Goal: Task Accomplishment & Management: Use online tool/utility

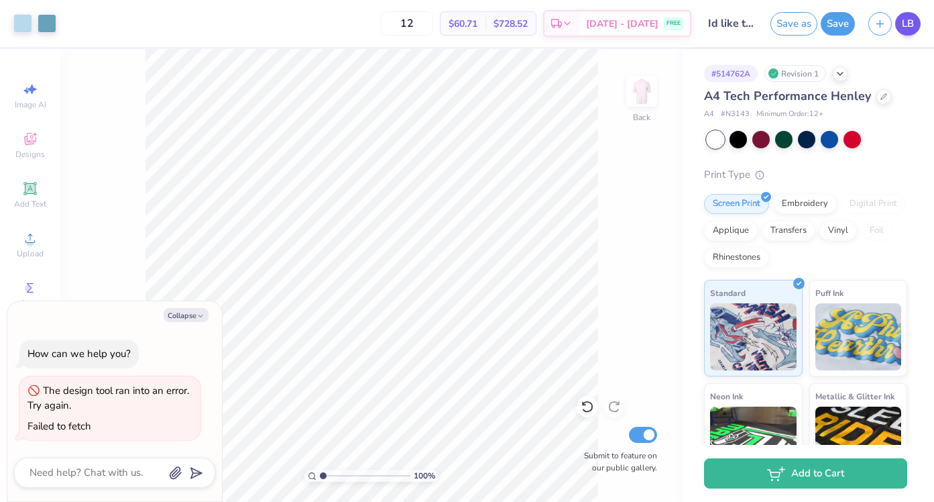
click at [909, 30] on span "LB" at bounding box center [908, 23] width 12 height 15
type textarea "x"
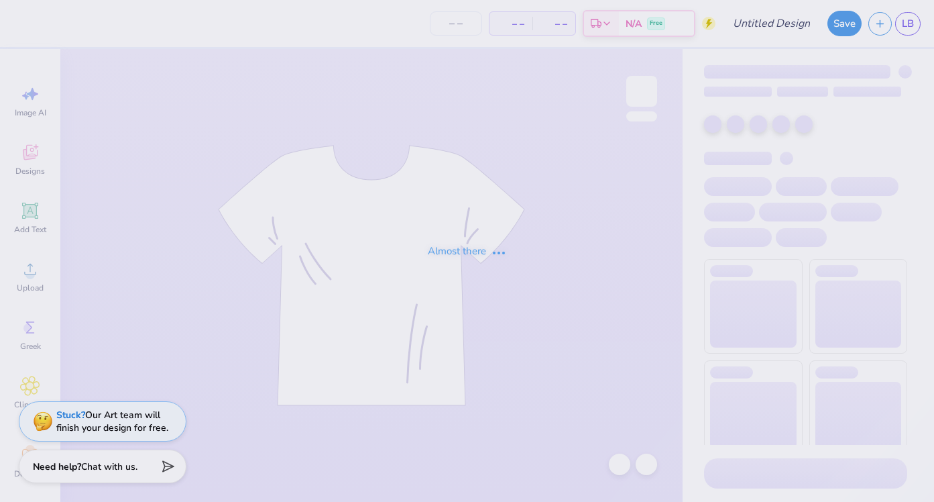
type input "DG crest crew"
type input "24"
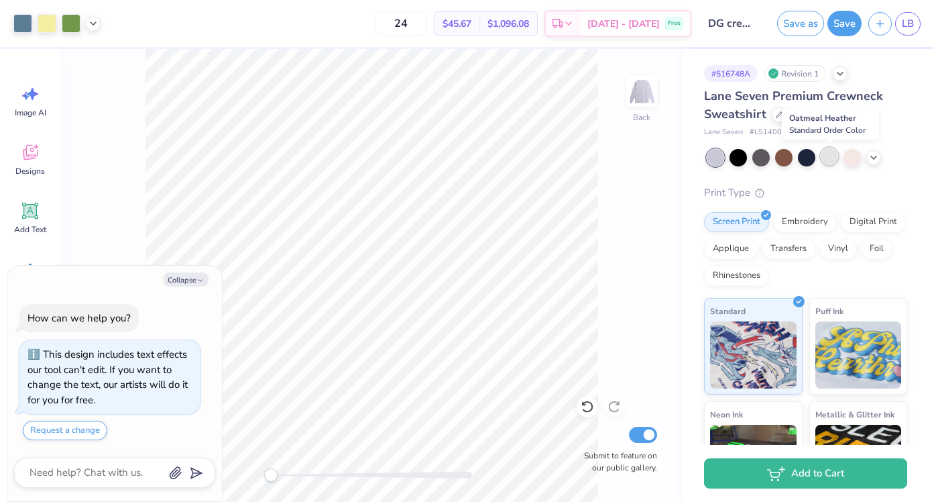
click at [828, 157] on div at bounding box center [829, 156] width 17 height 17
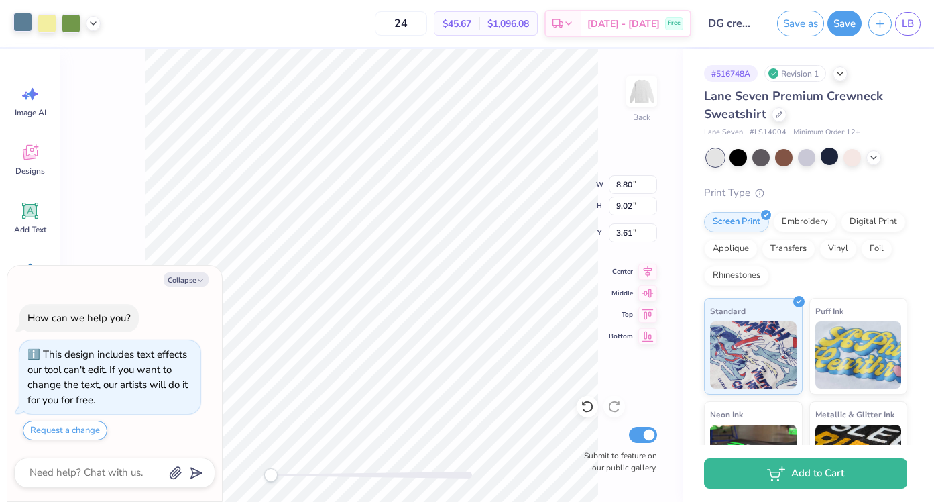
click at [25, 26] on div at bounding box center [22, 22] width 19 height 19
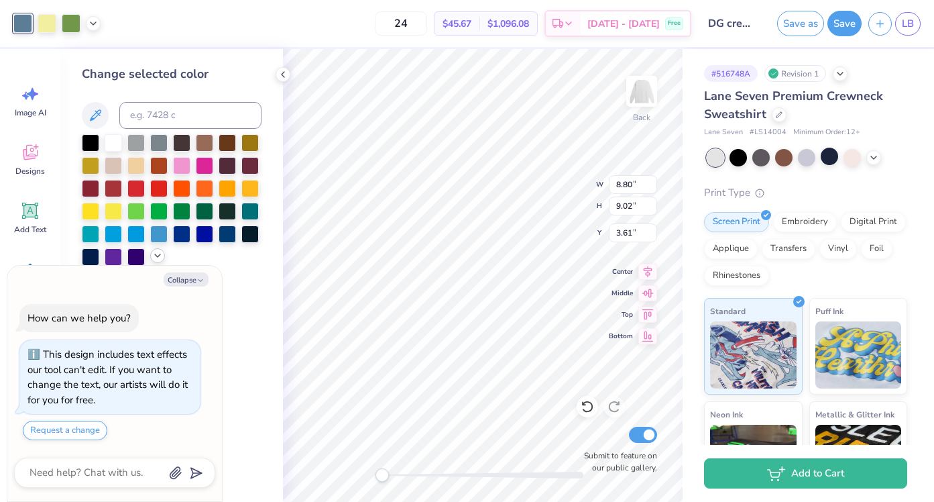
click at [157, 258] on icon at bounding box center [157, 255] width 11 height 11
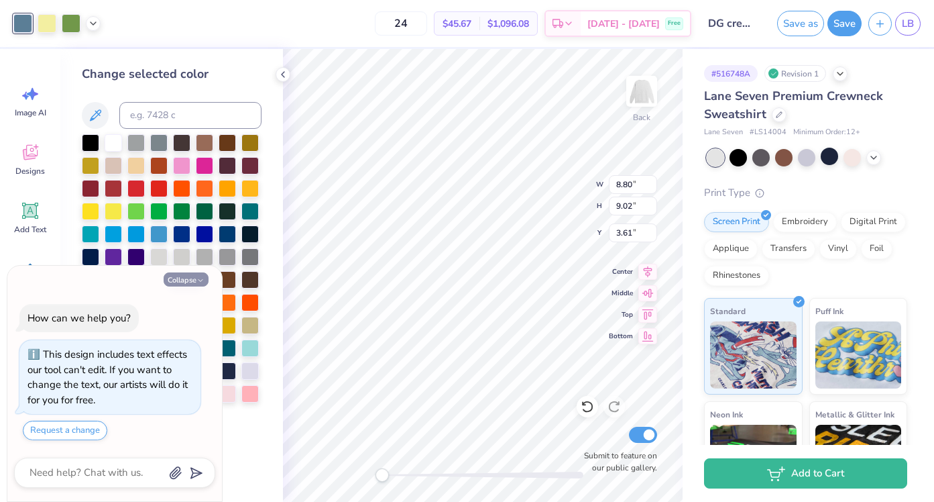
click at [203, 279] on icon "button" at bounding box center [201, 280] width 8 height 8
type textarea "x"
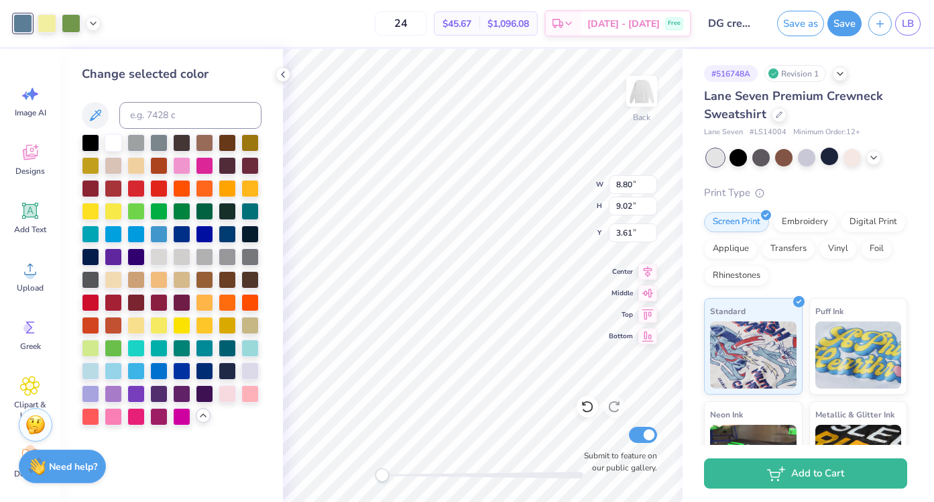
click at [201, 416] on icon at bounding box center [203, 415] width 11 height 11
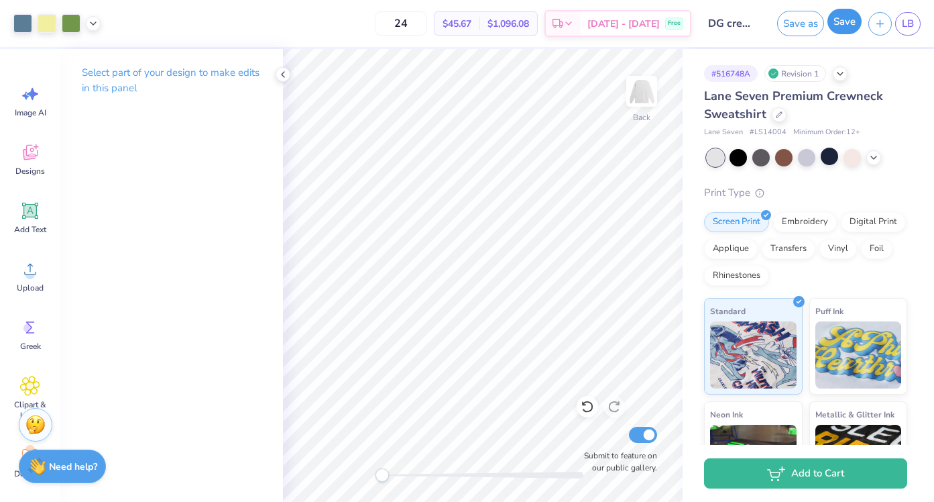
click at [848, 27] on button "Save" at bounding box center [845, 21] width 34 height 25
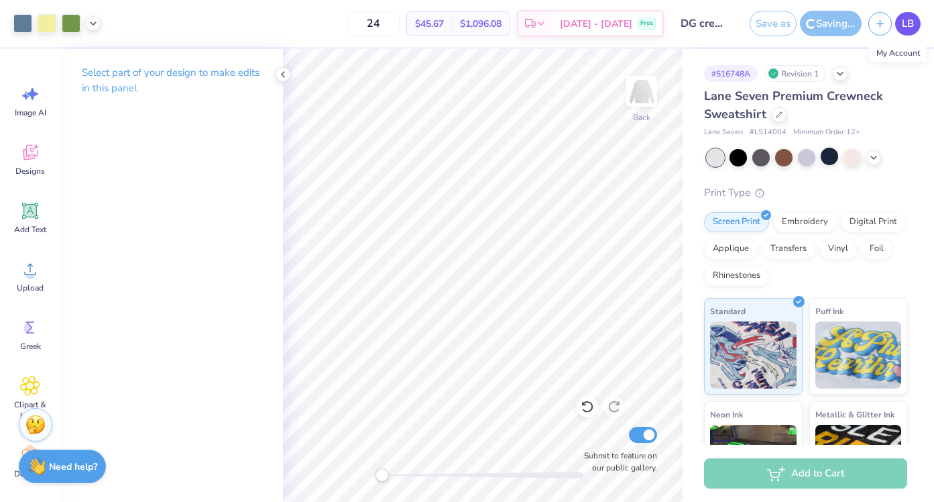
click at [911, 30] on span "LB" at bounding box center [908, 23] width 12 height 15
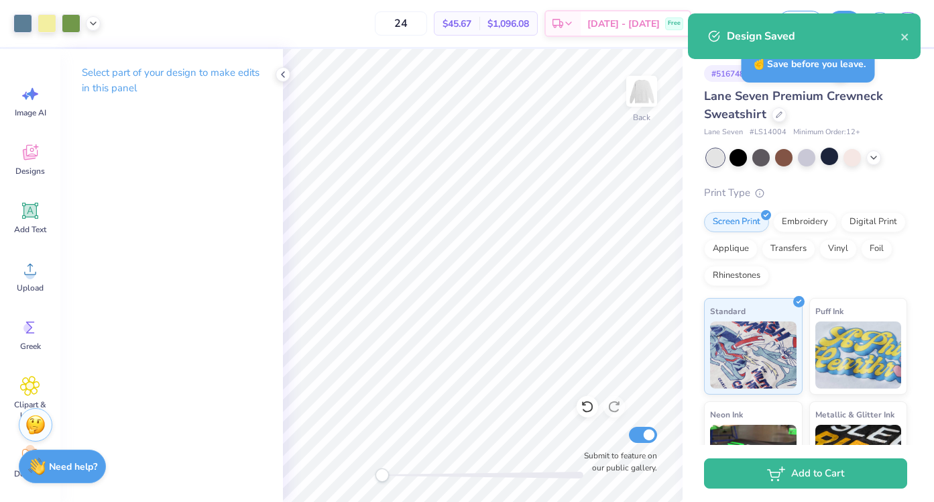
click at [912, 25] on div "Design Saved" at bounding box center [804, 36] width 233 height 46
click at [907, 35] on icon "close" at bounding box center [904, 37] width 7 height 7
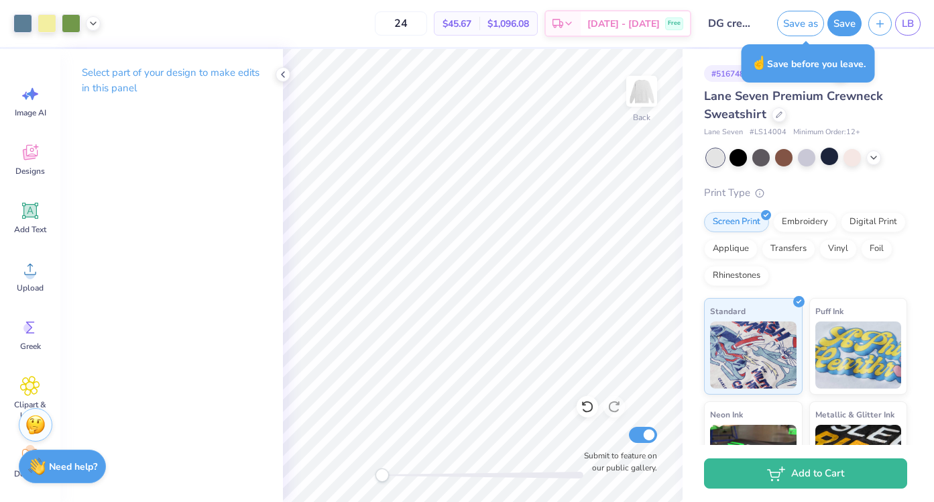
click at [907, 26] on div "Design Saved" at bounding box center [804, 41] width 238 height 61
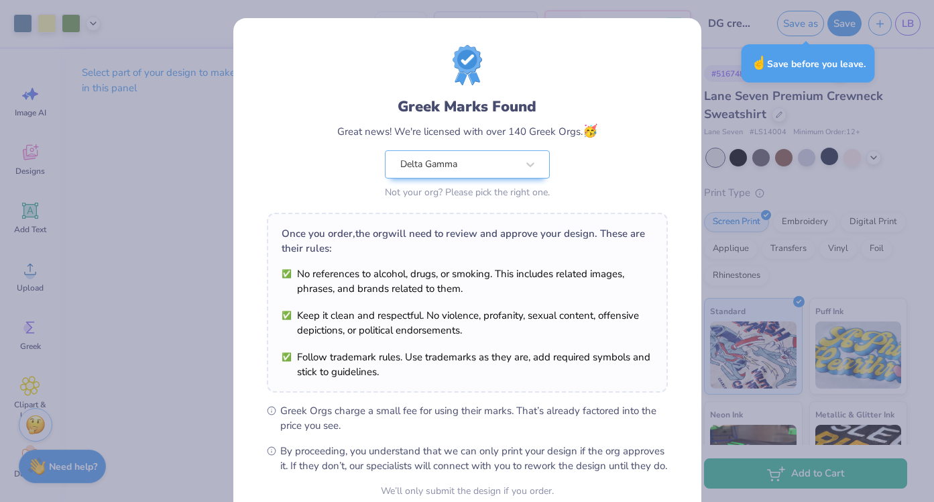
click at [907, 30] on div "Greek Marks Found Great news! We're licensed with over 140 Greek Orgs. 🥳 Delta …" at bounding box center [467, 251] width 934 height 502
click at [626, 170] on div "Greek Marks Found Great news! We're licensed with over 140 Greek Orgs. 🥳 Delta …" at bounding box center [467, 123] width 401 height 157
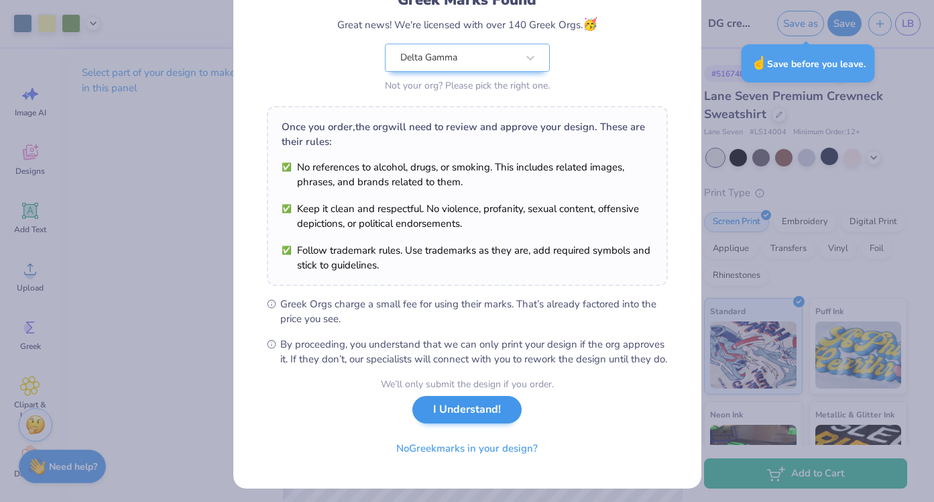
scroll to position [107, 0]
click at [471, 423] on button "I Understand!" at bounding box center [466, 408] width 109 height 27
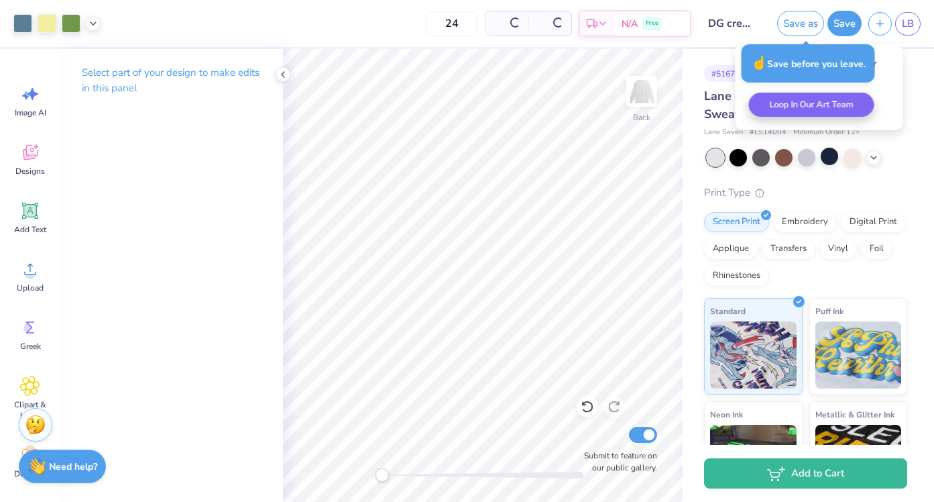
scroll to position [0, 0]
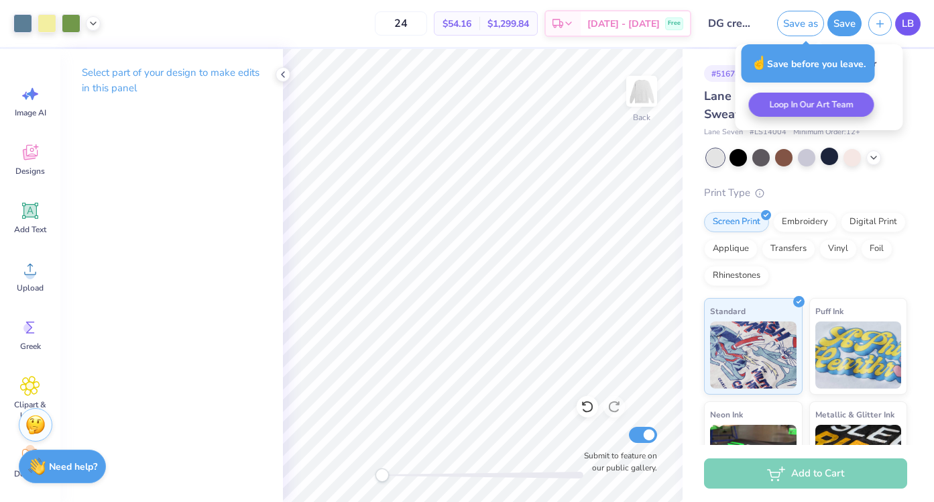
click at [899, 21] on link "LB" at bounding box center [907, 23] width 25 height 23
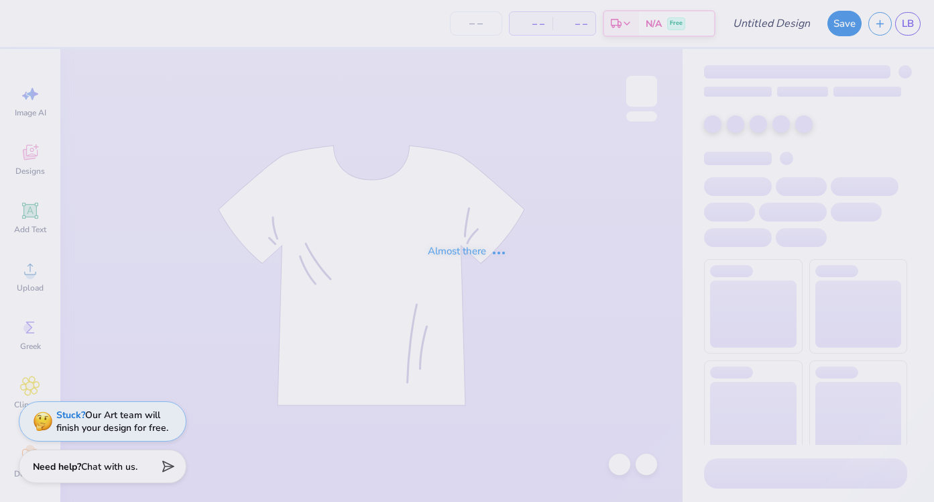
type input "[PERSON_NAME]"
type input "12"
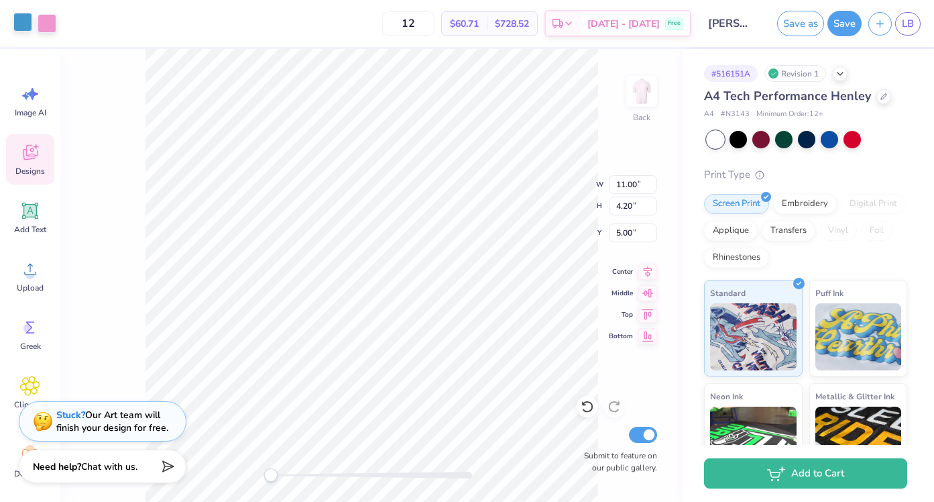
click at [15, 23] on div at bounding box center [22, 22] width 19 height 19
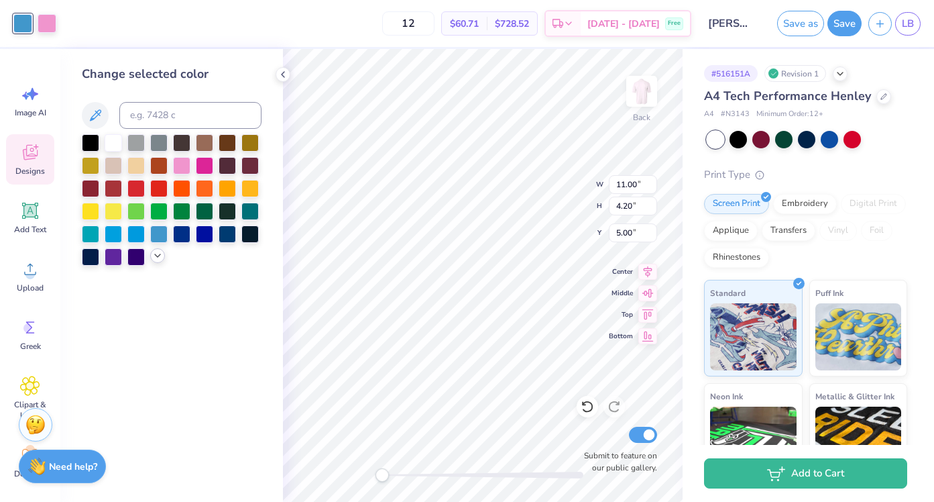
click at [157, 257] on polyline at bounding box center [157, 255] width 5 height 3
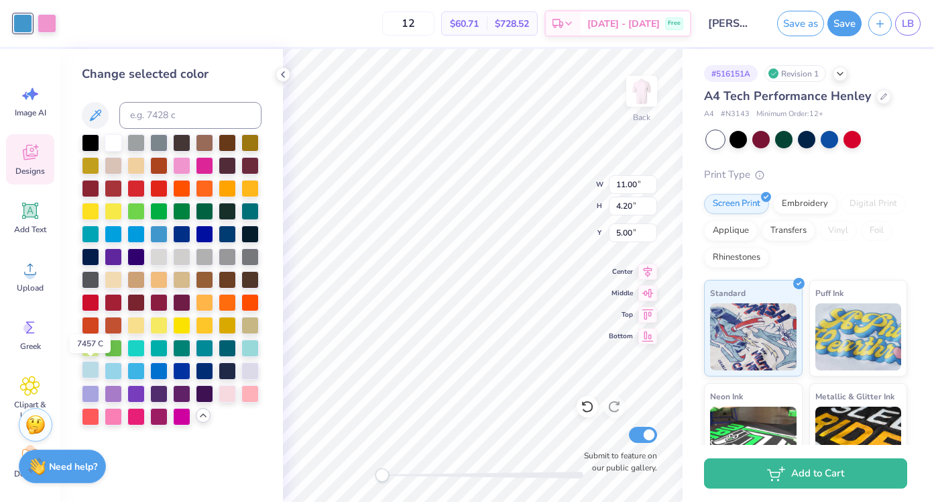
click at [91, 370] on div at bounding box center [90, 369] width 17 height 17
click at [109, 368] on div at bounding box center [113, 369] width 17 height 17
click at [49, 24] on div at bounding box center [47, 22] width 19 height 19
click at [251, 396] on div at bounding box center [249, 392] width 17 height 17
click at [185, 160] on div at bounding box center [181, 164] width 17 height 17
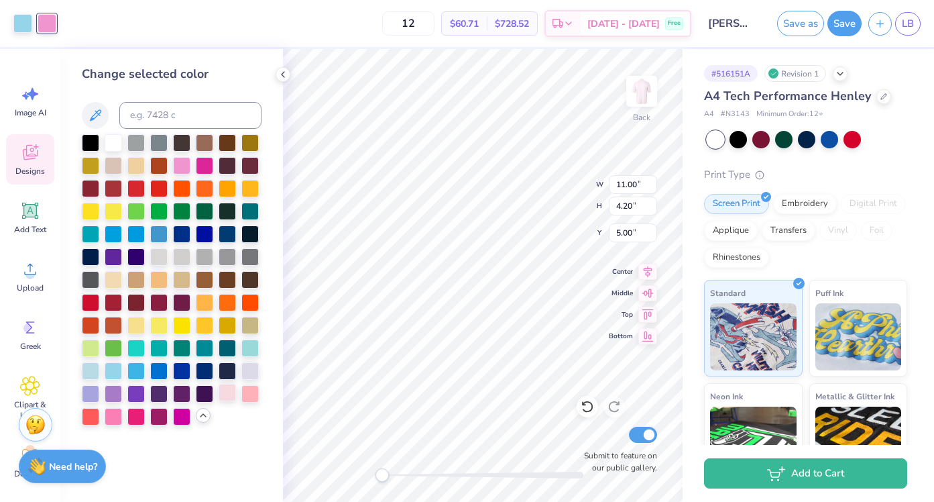
click at [229, 392] on div at bounding box center [227, 392] width 17 height 17
click at [27, 25] on div at bounding box center [22, 22] width 19 height 19
click at [205, 374] on div at bounding box center [204, 369] width 17 height 17
click at [254, 391] on div at bounding box center [249, 392] width 17 height 17
click at [46, 23] on div at bounding box center [47, 22] width 19 height 19
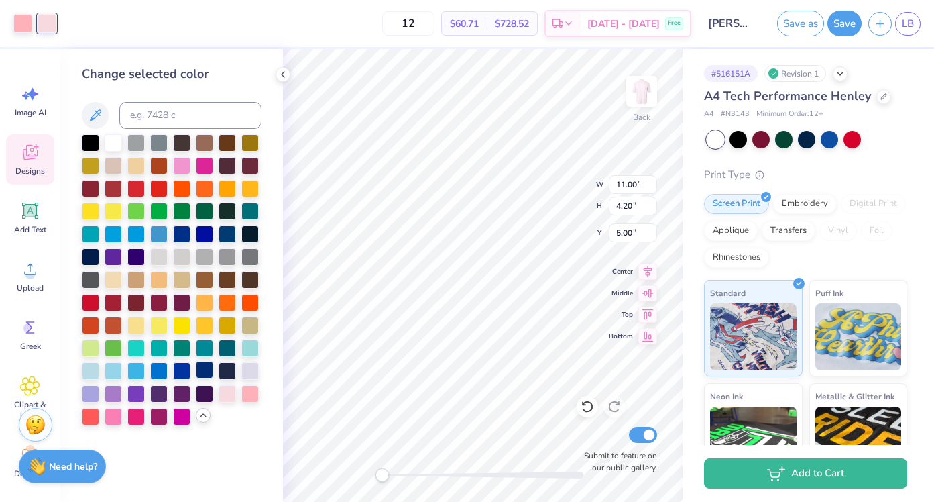
click at [203, 369] on div at bounding box center [204, 369] width 17 height 17
click at [224, 397] on div at bounding box center [227, 392] width 17 height 17
click at [115, 142] on div at bounding box center [113, 141] width 17 height 17
click at [807, 139] on div at bounding box center [806, 137] width 17 height 17
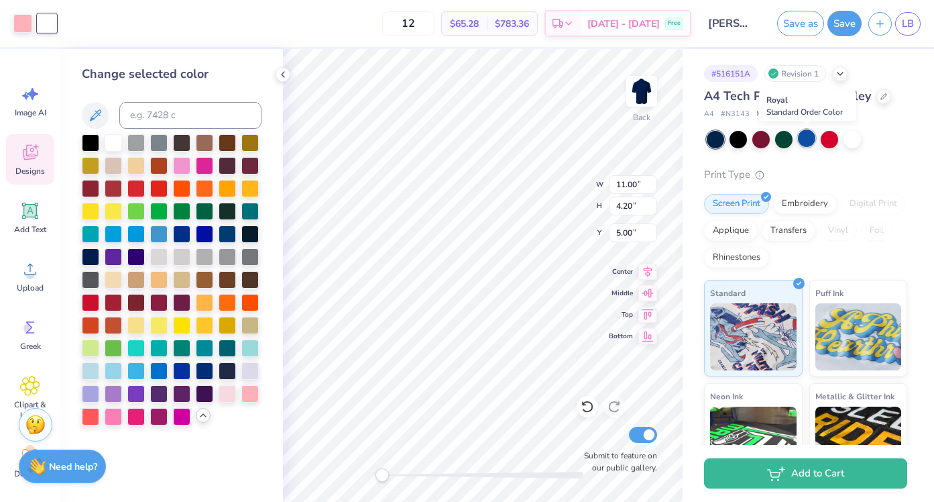
click at [810, 140] on div at bounding box center [806, 137] width 17 height 17
click at [830, 140] on div at bounding box center [829, 137] width 17 height 17
click at [852, 140] on div at bounding box center [852, 137] width 17 height 17
click at [91, 370] on div at bounding box center [90, 369] width 17 height 17
click at [116, 371] on div at bounding box center [113, 369] width 17 height 17
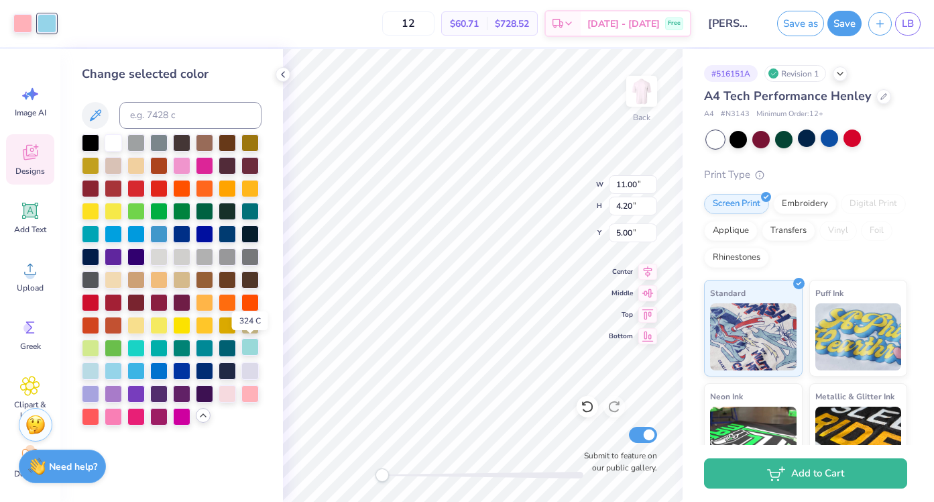
click at [254, 343] on div at bounding box center [249, 346] width 17 height 17
click at [154, 234] on div at bounding box center [158, 232] width 17 height 17
click at [135, 237] on div at bounding box center [135, 232] width 17 height 17
click at [231, 398] on div at bounding box center [227, 392] width 17 height 17
click at [252, 392] on div at bounding box center [249, 392] width 17 height 17
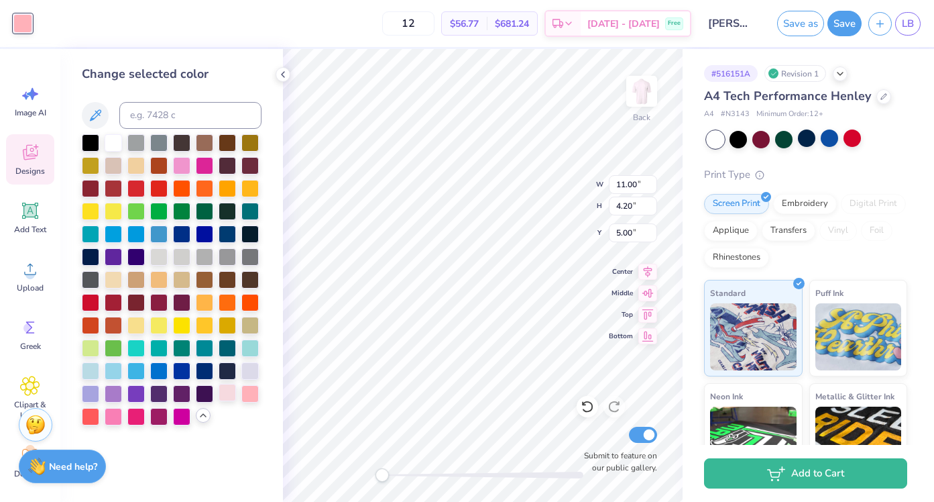
click at [230, 387] on div at bounding box center [227, 392] width 17 height 17
click at [588, 410] on icon at bounding box center [587, 406] width 13 height 13
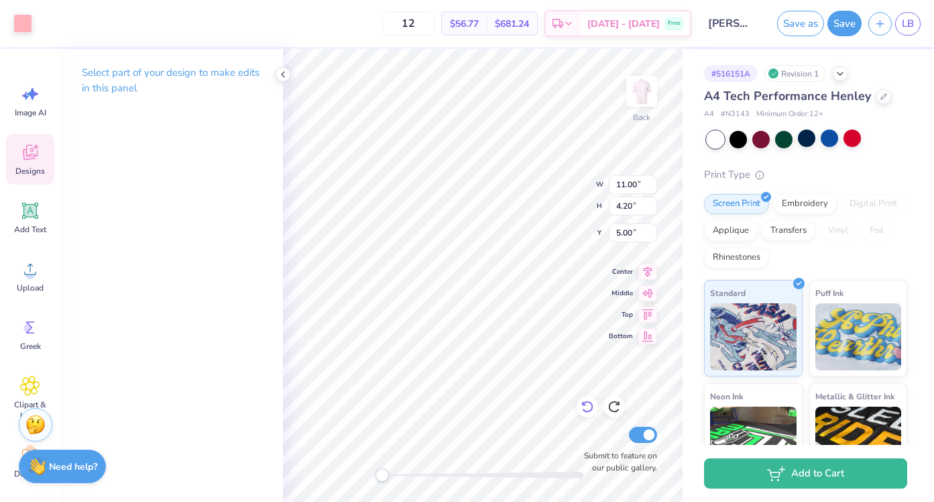
click at [588, 410] on icon at bounding box center [587, 406] width 13 height 13
click at [19, 20] on div at bounding box center [22, 22] width 19 height 19
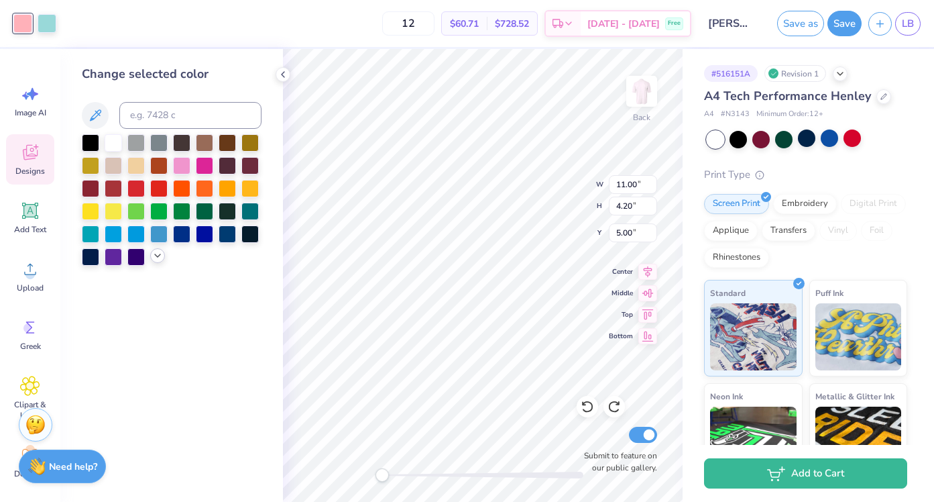
click at [159, 254] on polyline at bounding box center [157, 255] width 5 height 3
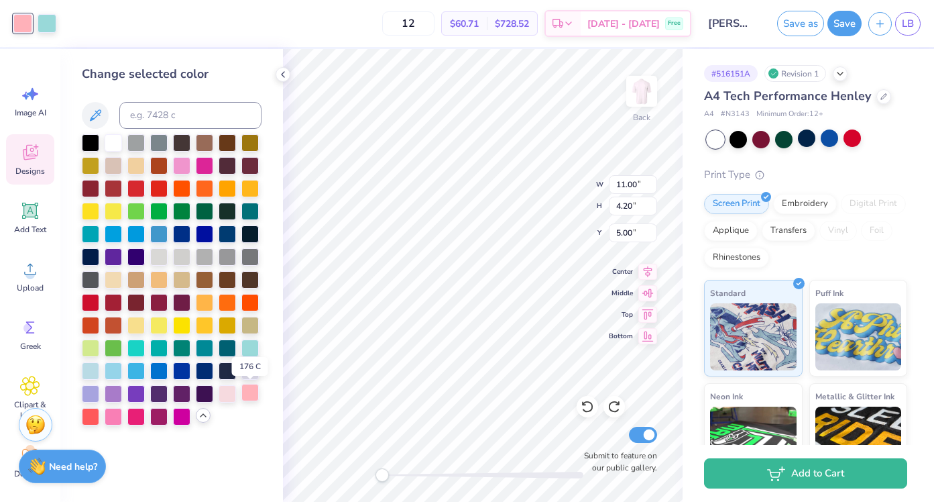
click at [252, 395] on div at bounding box center [249, 392] width 17 height 17
click at [53, 23] on div at bounding box center [47, 22] width 19 height 19
click at [231, 235] on div at bounding box center [227, 232] width 17 height 17
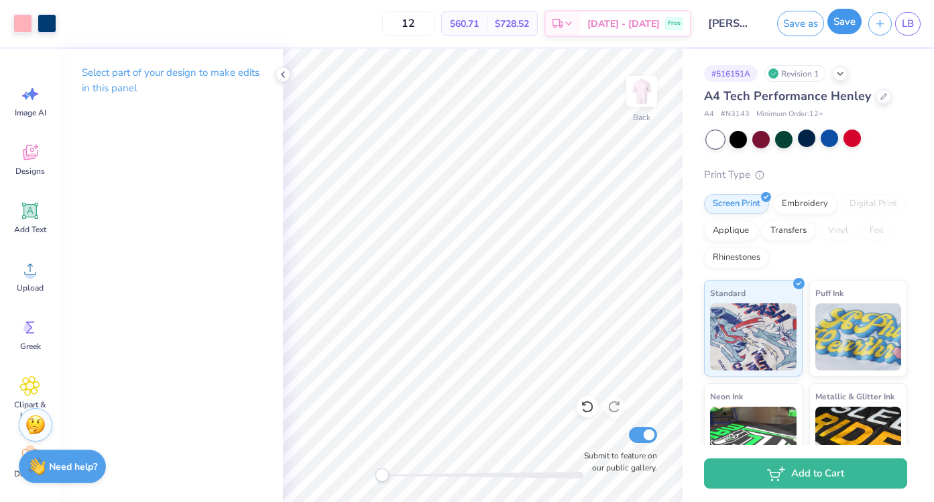
click at [843, 34] on button "Save" at bounding box center [845, 21] width 34 height 25
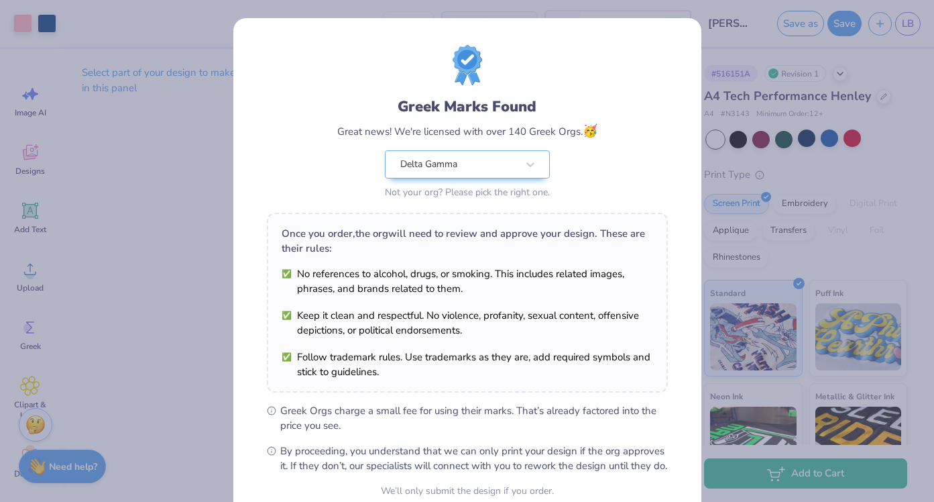
click at [856, 103] on div "Greek Marks Found Great news! We're licensed with over 140 Greek Orgs. 🥳 Delta …" at bounding box center [467, 251] width 934 height 502
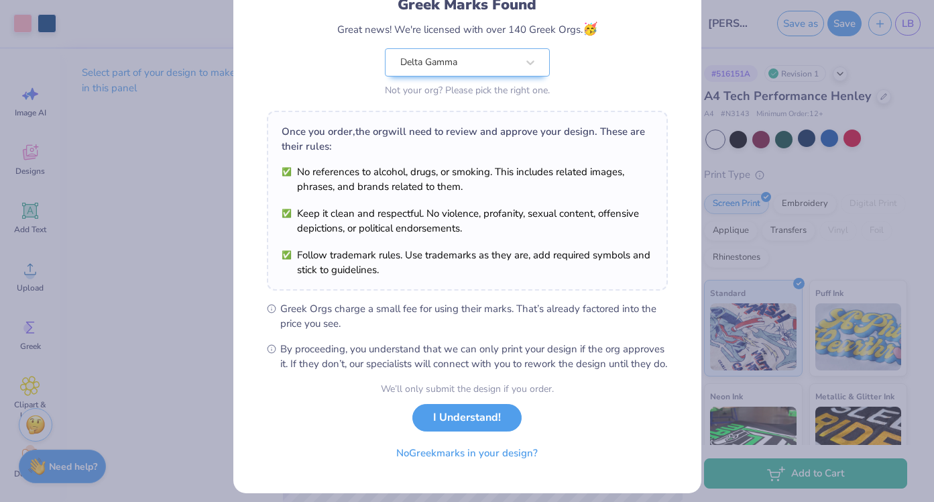
scroll to position [107, 0]
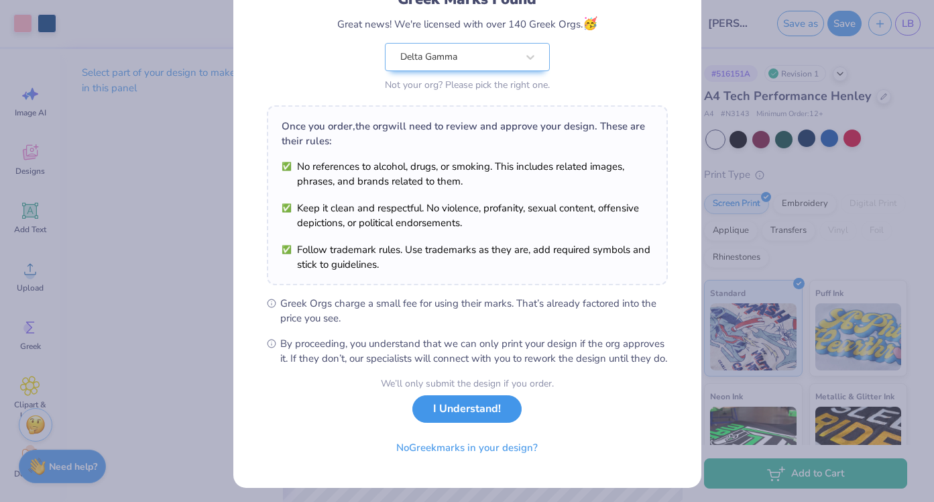
click at [455, 423] on button "I Understand!" at bounding box center [466, 408] width 109 height 27
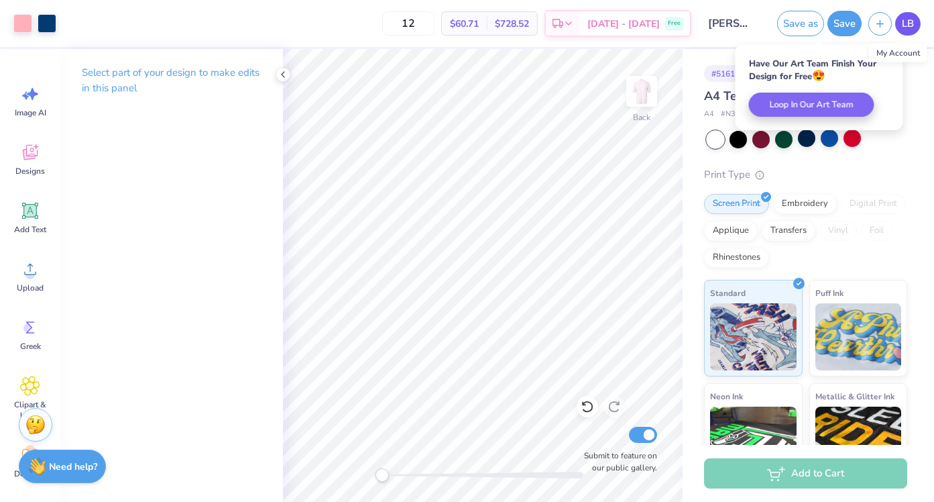
click at [911, 25] on span "LB" at bounding box center [908, 23] width 12 height 15
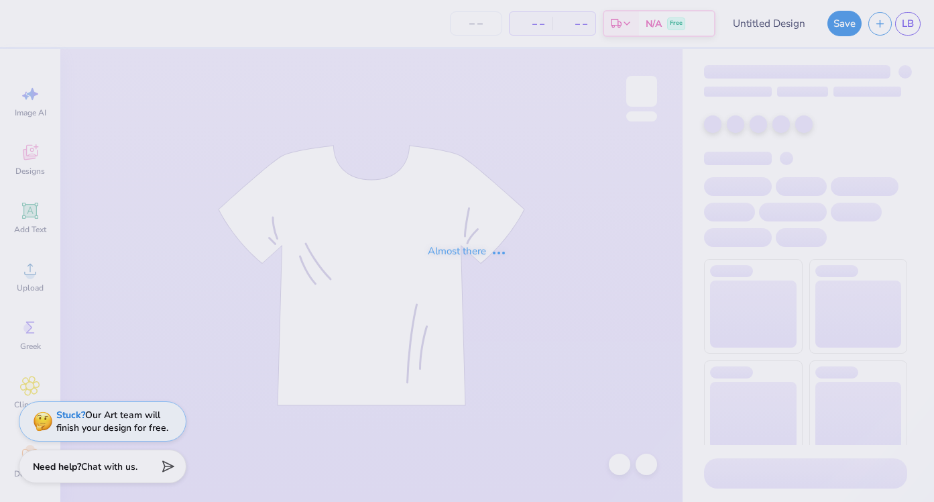
type input "DG shorts"
type input "24"
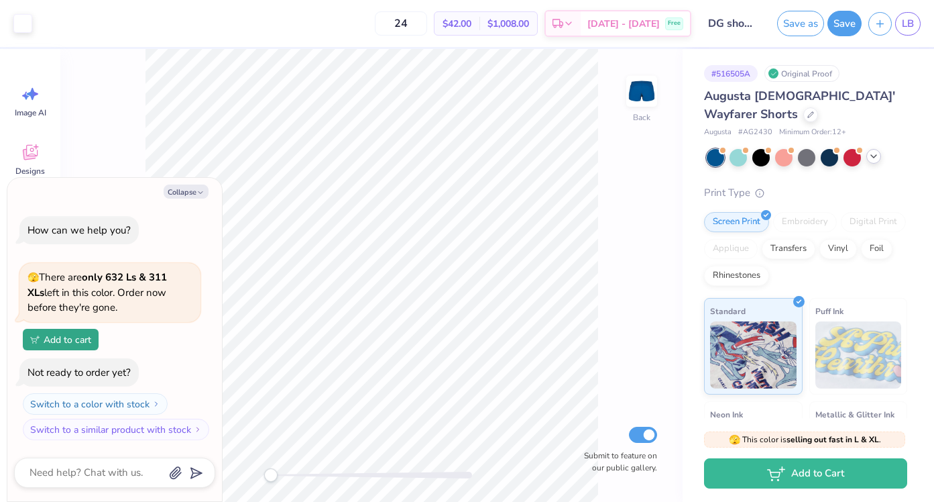
click at [873, 156] on icon at bounding box center [874, 156] width 11 height 11
click at [787, 159] on div at bounding box center [783, 156] width 17 height 17
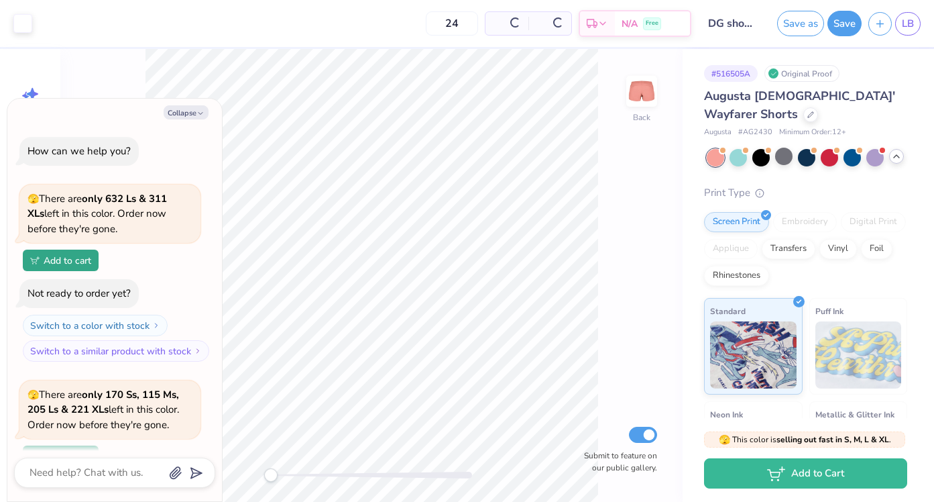
scroll to position [117, 0]
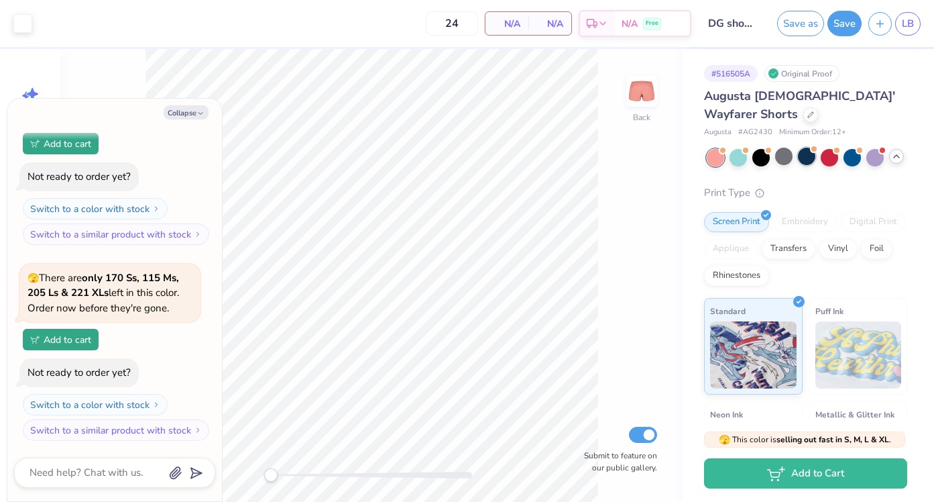
click at [812, 160] on div at bounding box center [806, 156] width 17 height 17
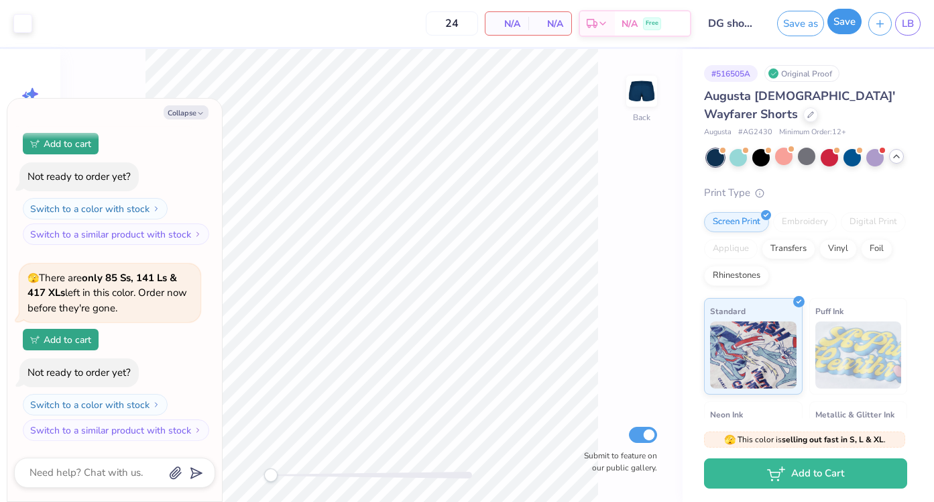
click at [846, 30] on button "Save" at bounding box center [845, 21] width 34 height 25
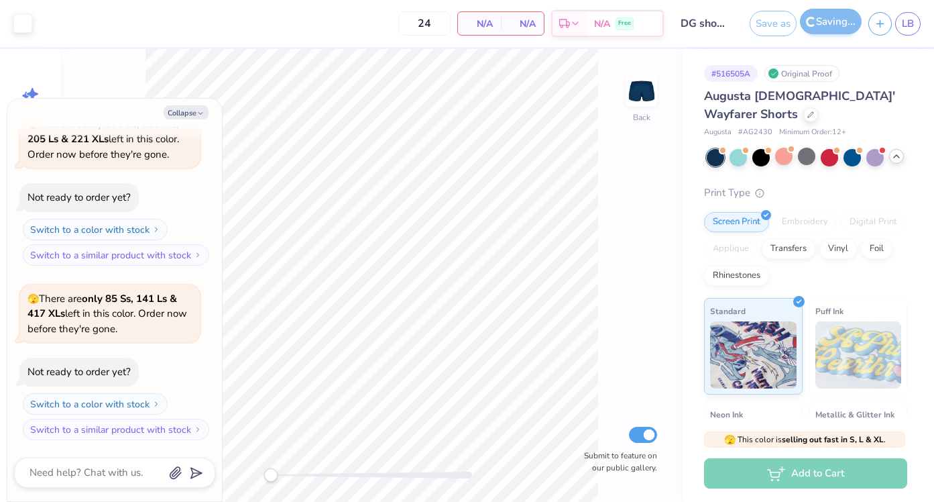
scroll to position [248, 0]
type textarea "x"
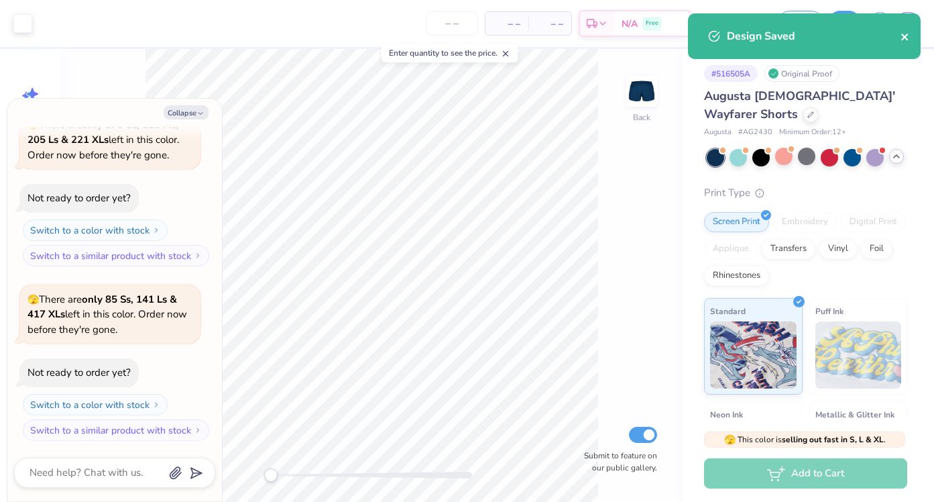
click at [905, 40] on icon "close" at bounding box center [905, 37] width 9 height 11
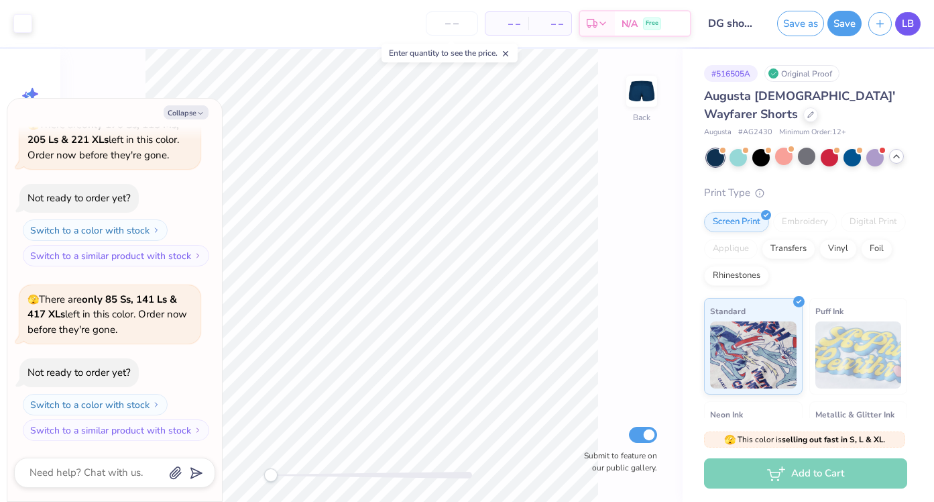
type textarea "x"
click at [905, 27] on span "LB" at bounding box center [908, 23] width 12 height 15
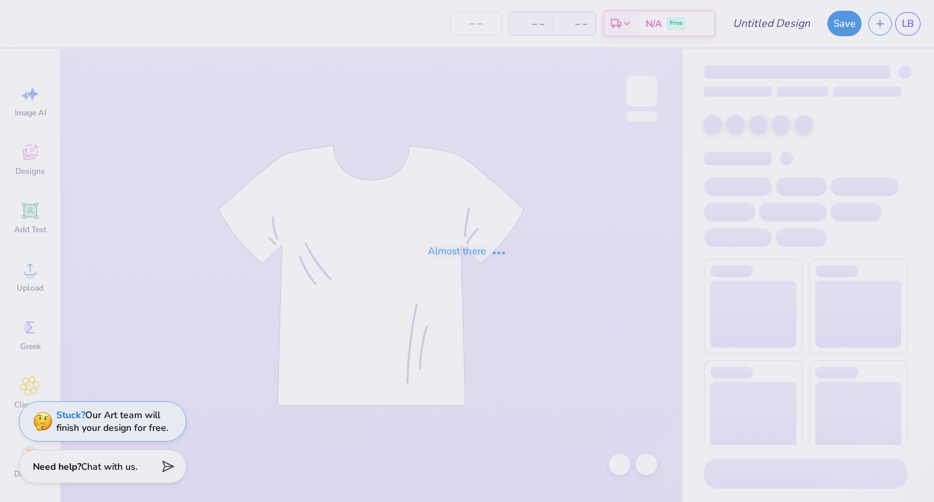
type input "[PERSON_NAME]"
type input "12"
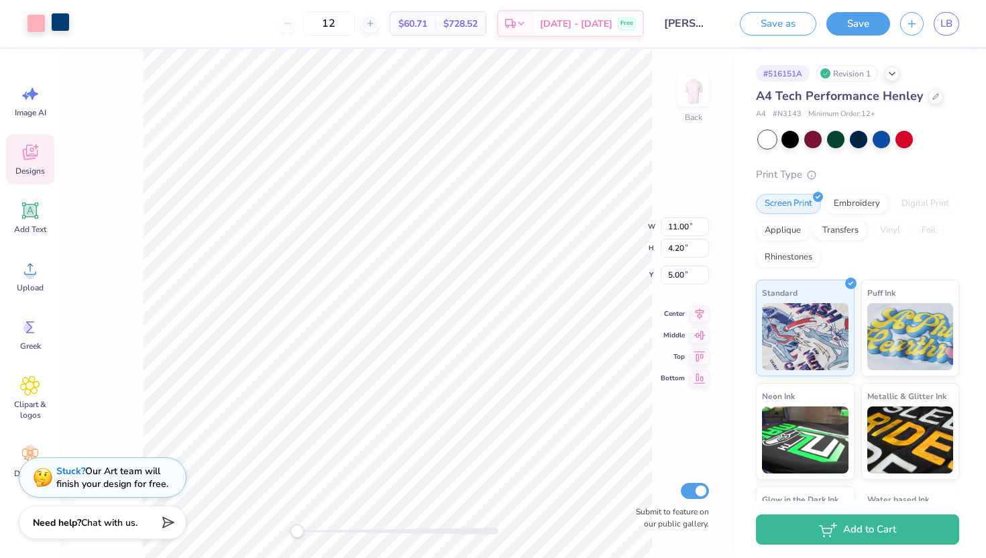
click at [62, 20] on div at bounding box center [60, 22] width 19 height 19
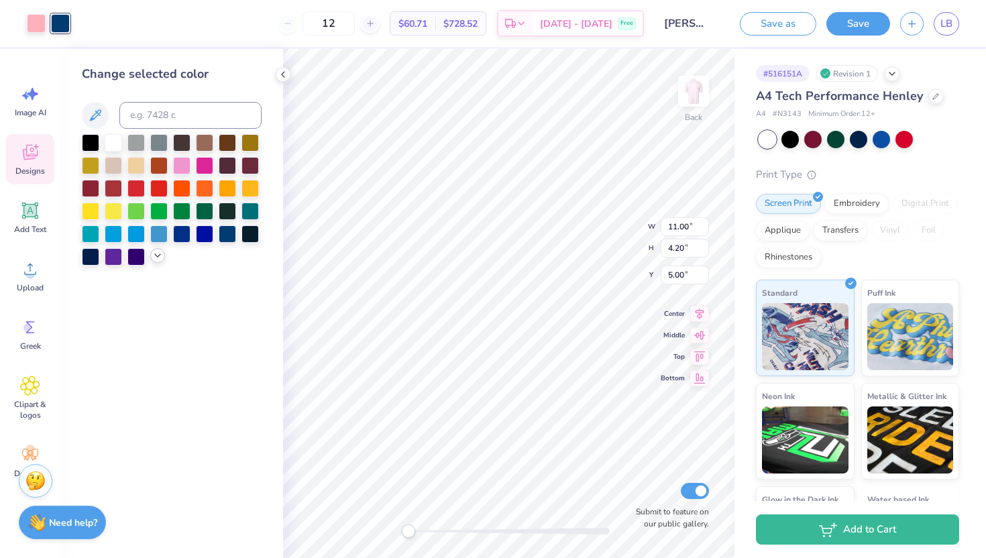
click at [160, 258] on icon at bounding box center [157, 255] width 11 height 11
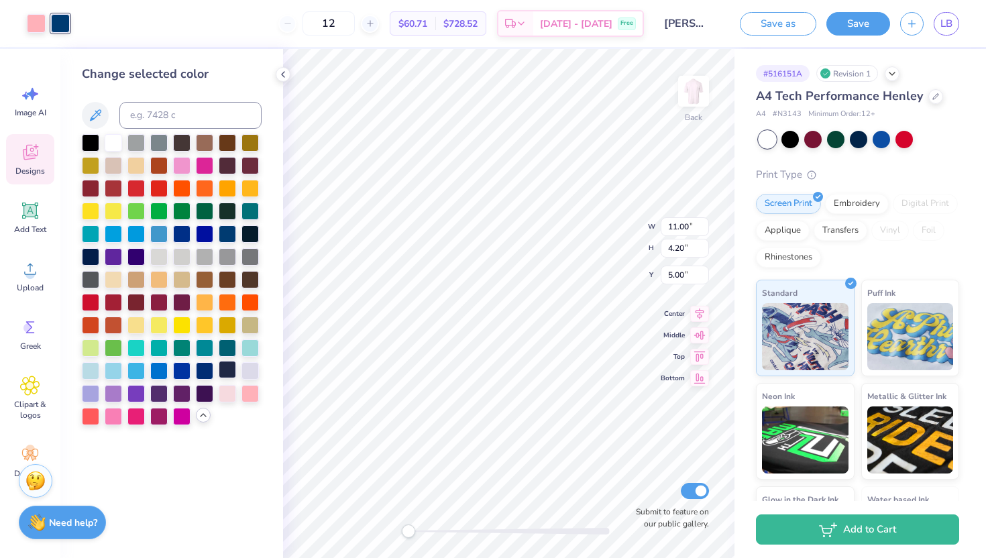
click at [231, 365] on div at bounding box center [227, 369] width 17 height 17
click at [36, 23] on div at bounding box center [36, 22] width 19 height 19
click at [230, 388] on div at bounding box center [227, 392] width 17 height 17
click at [60, 23] on div at bounding box center [60, 22] width 19 height 19
click at [249, 396] on div at bounding box center [249, 392] width 17 height 17
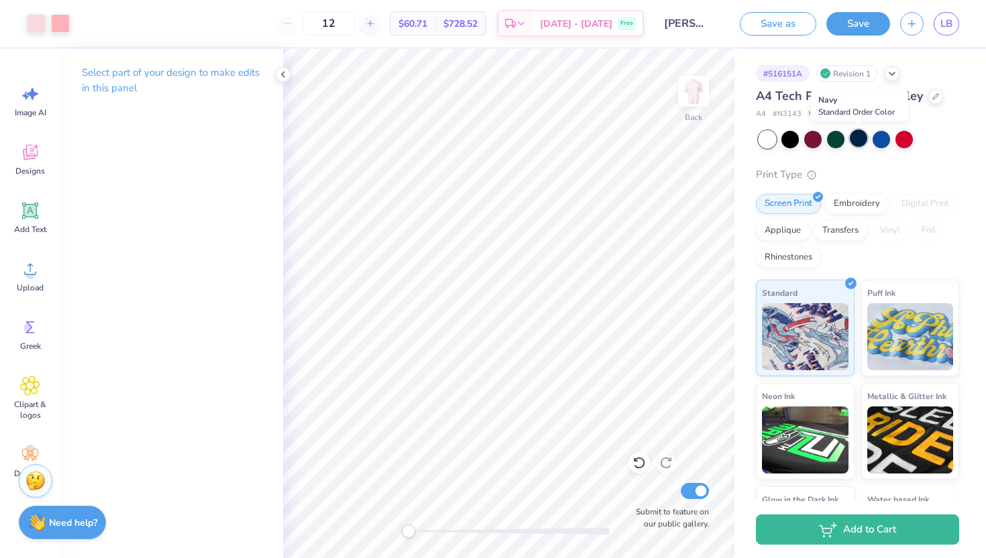
click at [857, 140] on div at bounding box center [858, 137] width 17 height 17
click at [909, 140] on div at bounding box center [903, 137] width 17 height 17
click at [869, 21] on button "Save" at bounding box center [858, 21] width 64 height 23
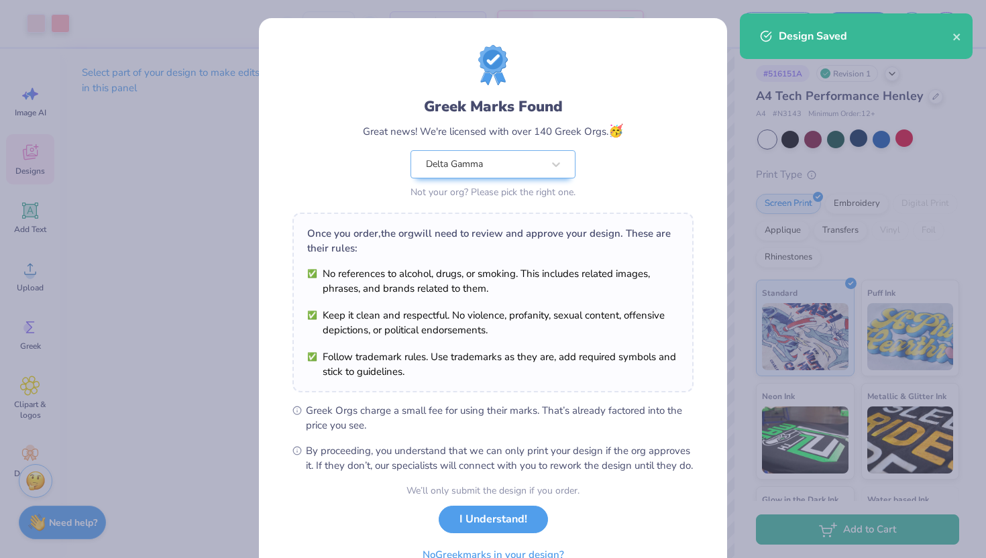
click at [587, 293] on body "Art colors 12 $60.71 Per Item $728.52 Total Est. Delivery Sep 20 - 23 Free Desi…" at bounding box center [493, 279] width 986 height 558
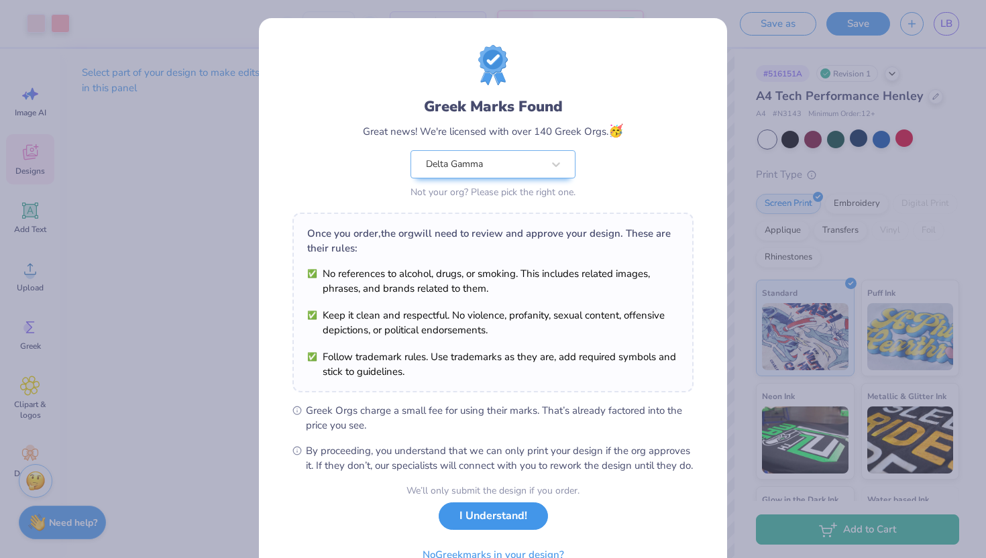
click at [478, 501] on button "I Understand!" at bounding box center [493, 515] width 109 height 27
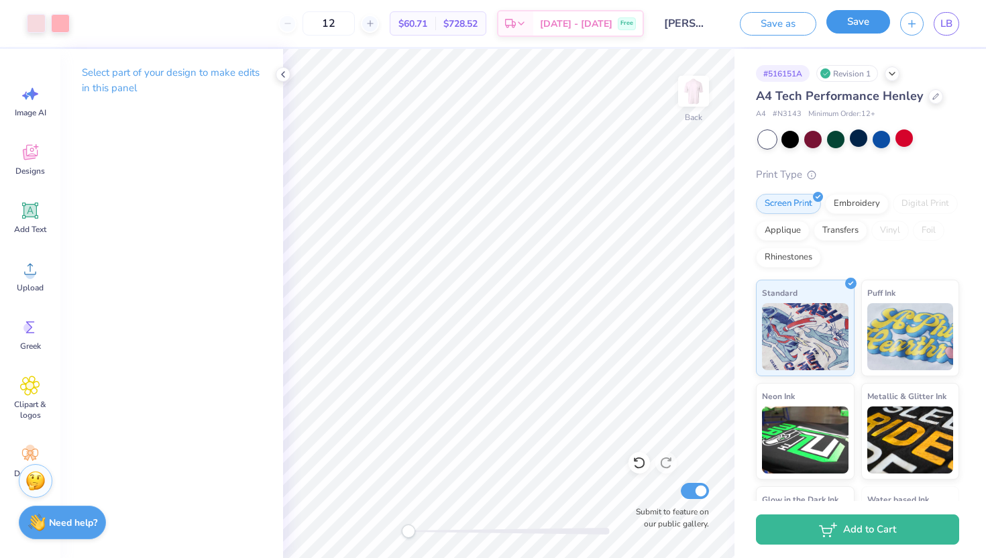
click at [876, 32] on button "Save" at bounding box center [858, 21] width 64 height 23
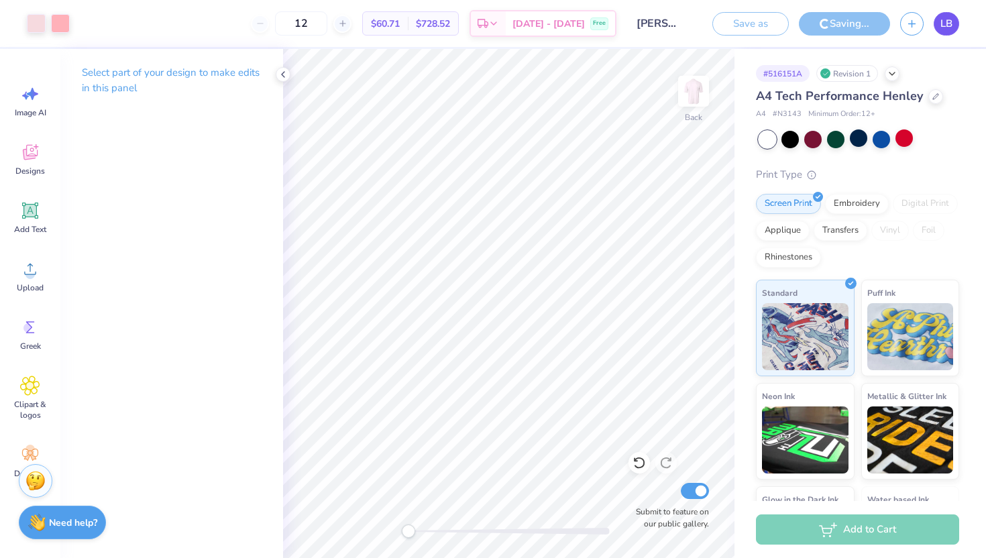
click at [934, 30] on span "LB" at bounding box center [946, 23] width 12 height 15
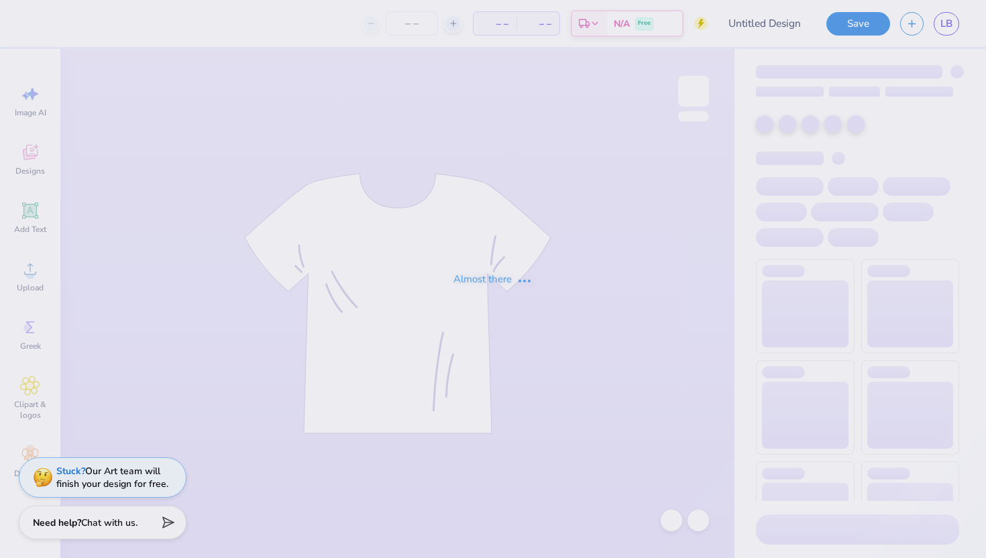
type input "DG hand shirt"
type input "24"
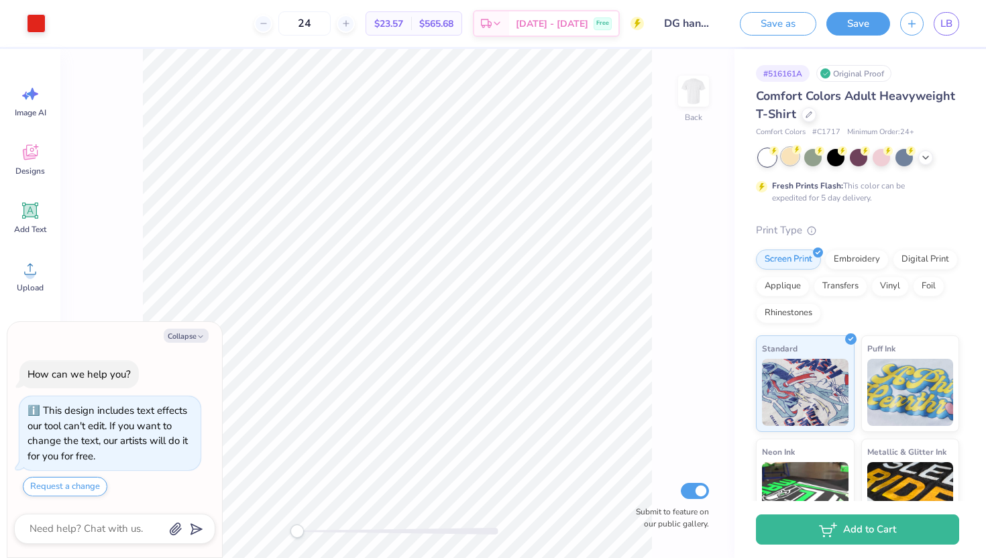
click at [788, 158] on div at bounding box center [789, 156] width 17 height 17
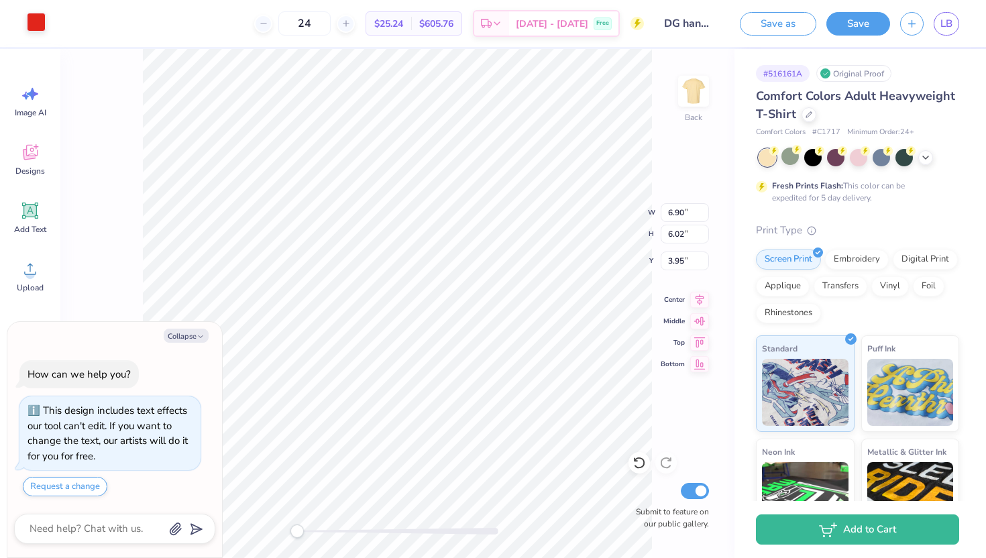
click at [37, 27] on div at bounding box center [36, 22] width 19 height 19
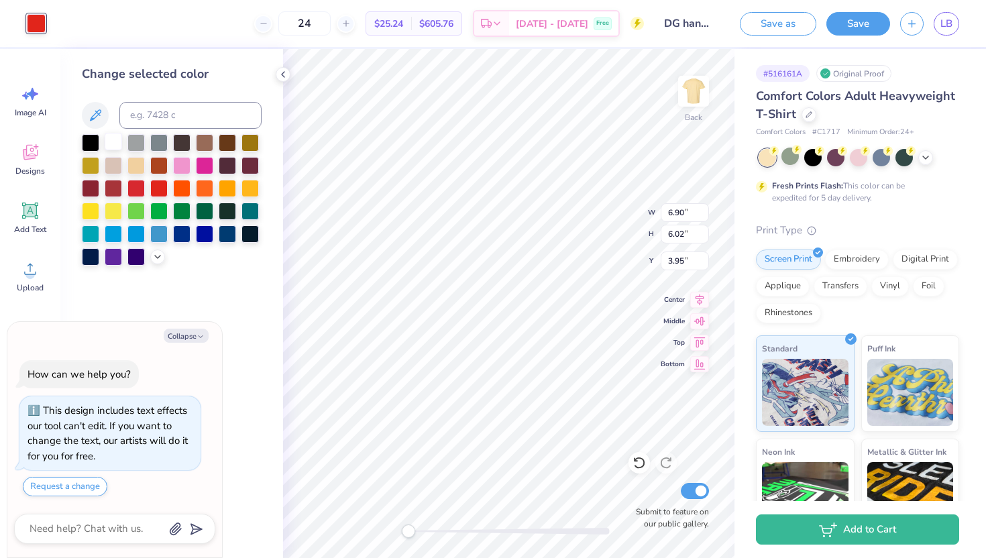
click at [115, 140] on div at bounding box center [113, 141] width 17 height 17
click at [225, 192] on div at bounding box center [227, 186] width 17 height 17
click at [154, 258] on icon at bounding box center [157, 255] width 11 height 11
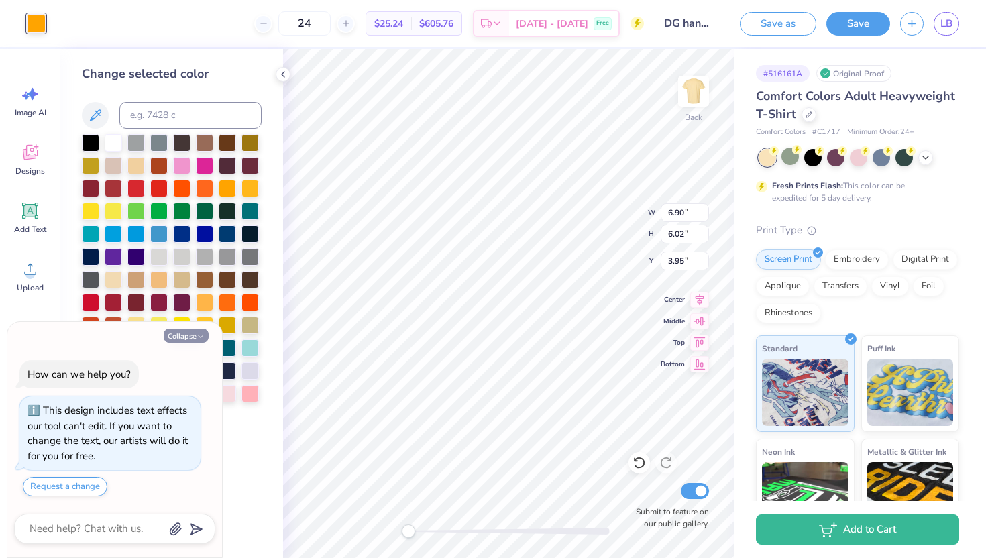
click at [201, 335] on icon "button" at bounding box center [201, 337] width 8 height 8
type textarea "x"
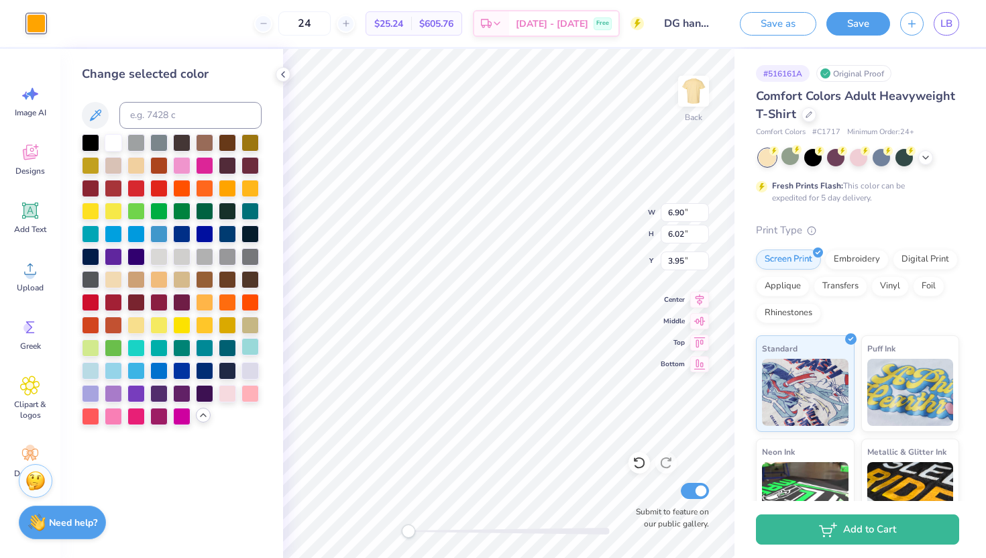
click at [254, 351] on div at bounding box center [249, 346] width 17 height 17
click at [229, 393] on div at bounding box center [227, 392] width 17 height 17
click at [249, 393] on div at bounding box center [249, 392] width 17 height 17
click at [932, 160] on div at bounding box center [859, 157] width 201 height 17
click at [854, 27] on button "Save" at bounding box center [858, 21] width 64 height 23
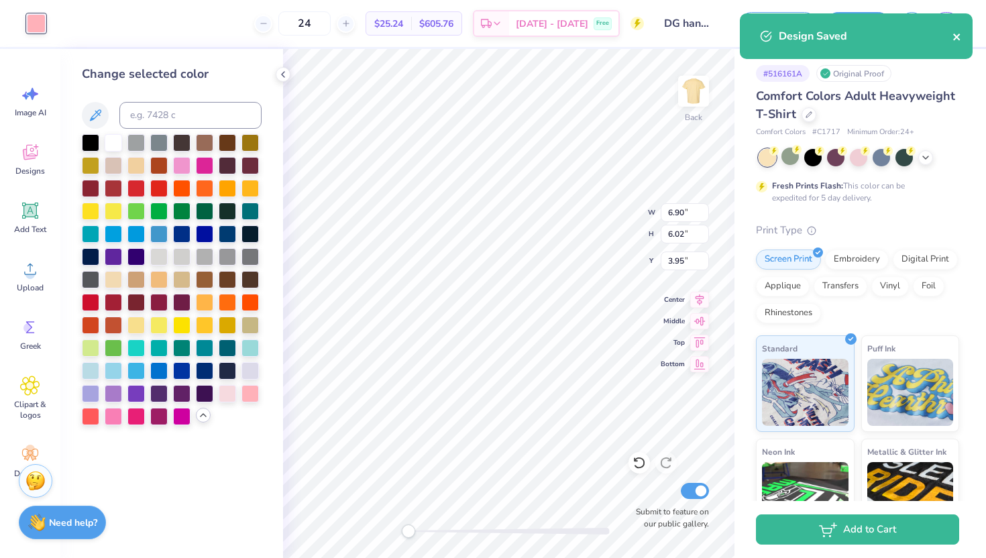
click at [954, 38] on icon "close" at bounding box center [956, 37] width 9 height 11
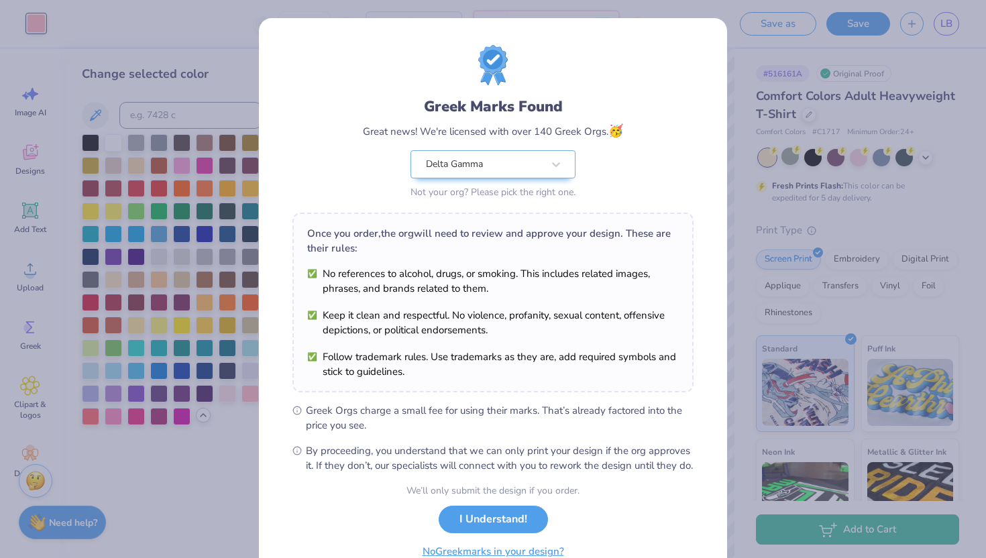
click at [489, 526] on button "I Understand!" at bounding box center [493, 519] width 109 height 27
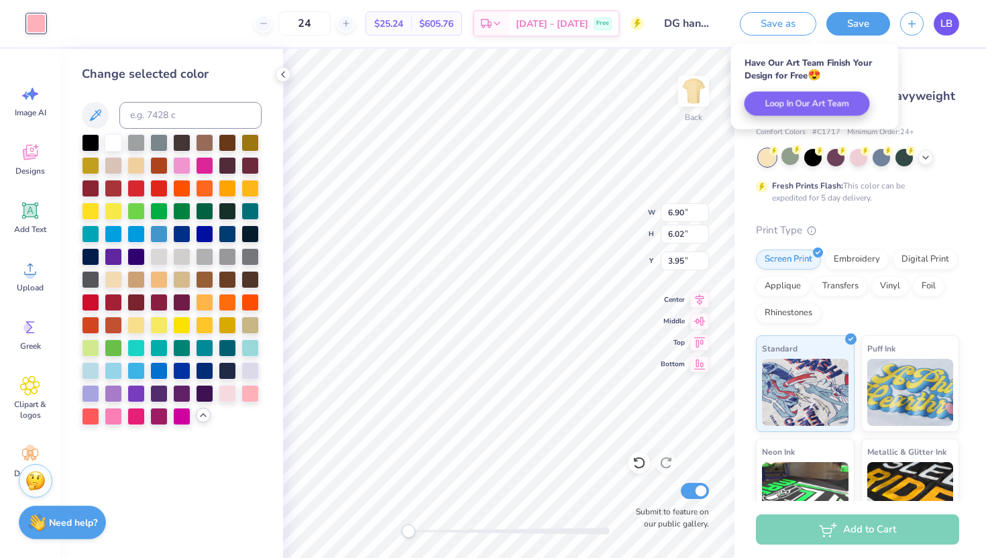
click at [944, 32] on link "LB" at bounding box center [946, 23] width 25 height 23
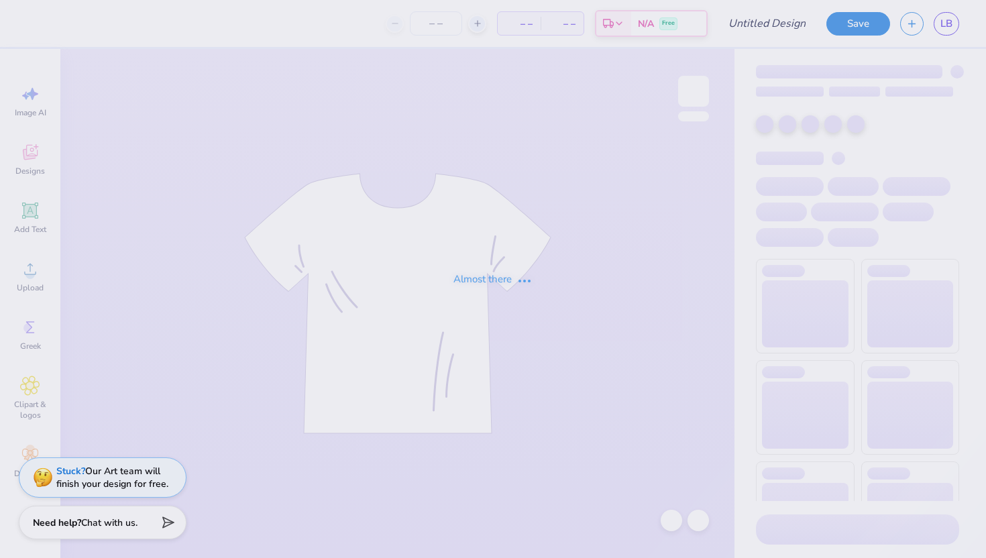
type input "Dg Shirts"
type input "24"
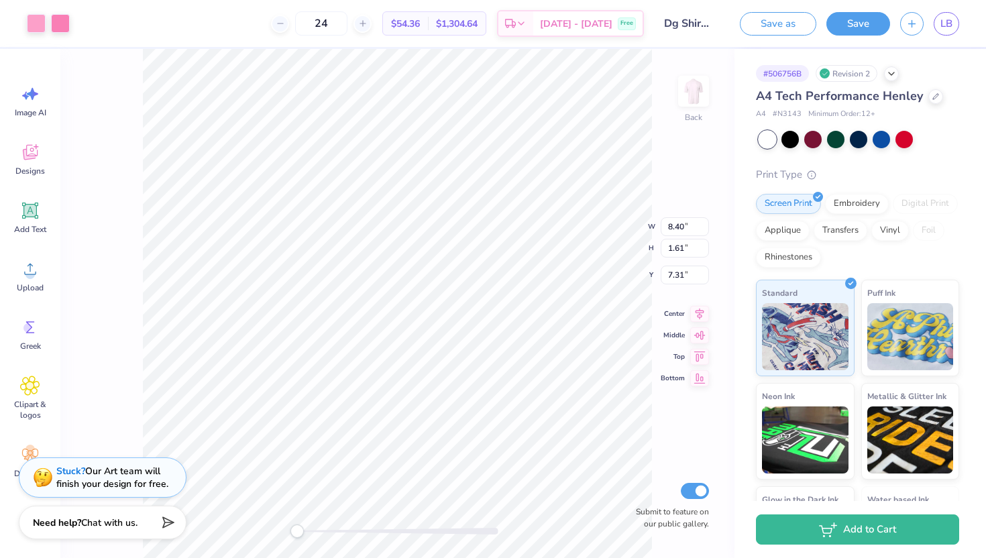
type input "1.48"
type input "5.70"
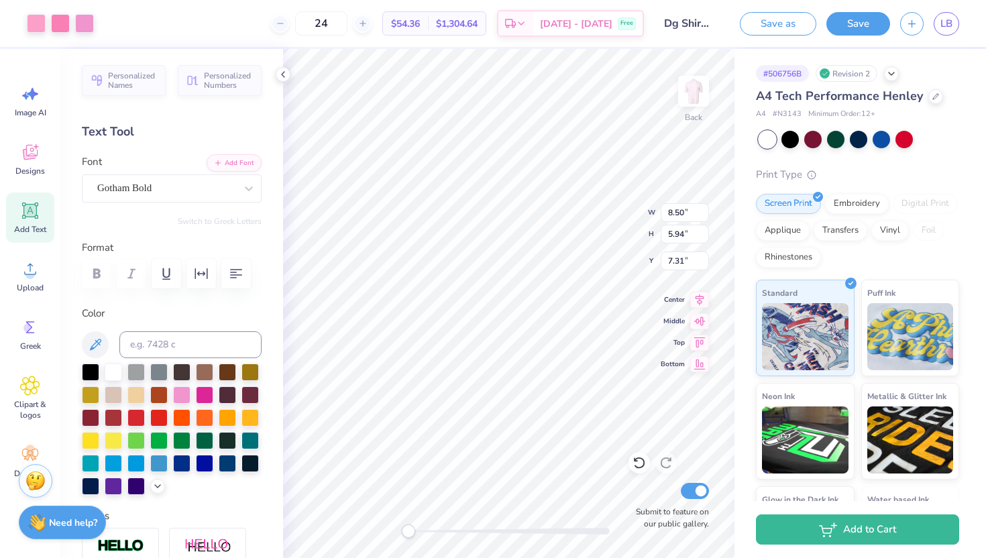
type input "6.29"
click at [152, 487] on div at bounding box center [157, 485] width 15 height 15
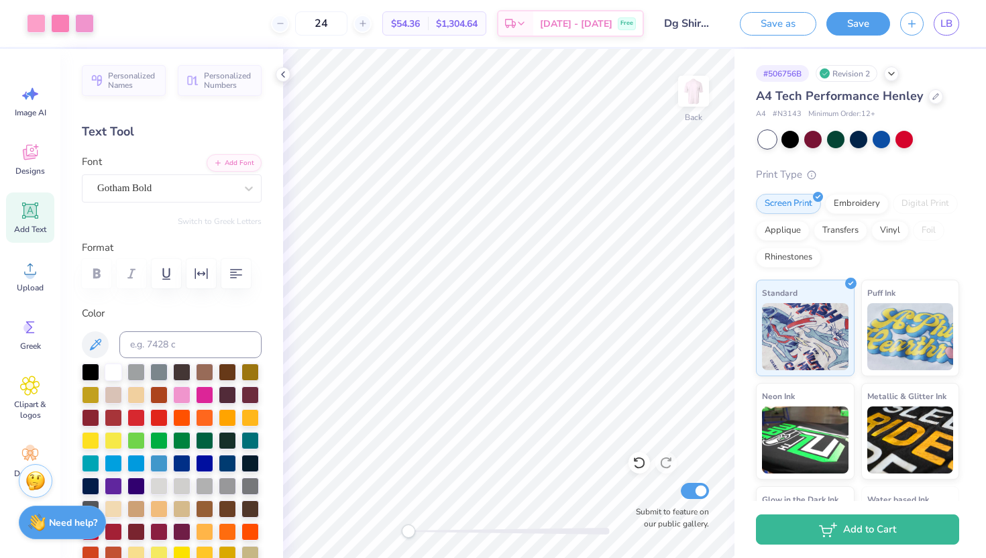
click at [269, 412] on div "Personalized Names Personalized Numbers Text Tool Add Font Font Gotham Bold Swi…" at bounding box center [171, 303] width 223 height 509
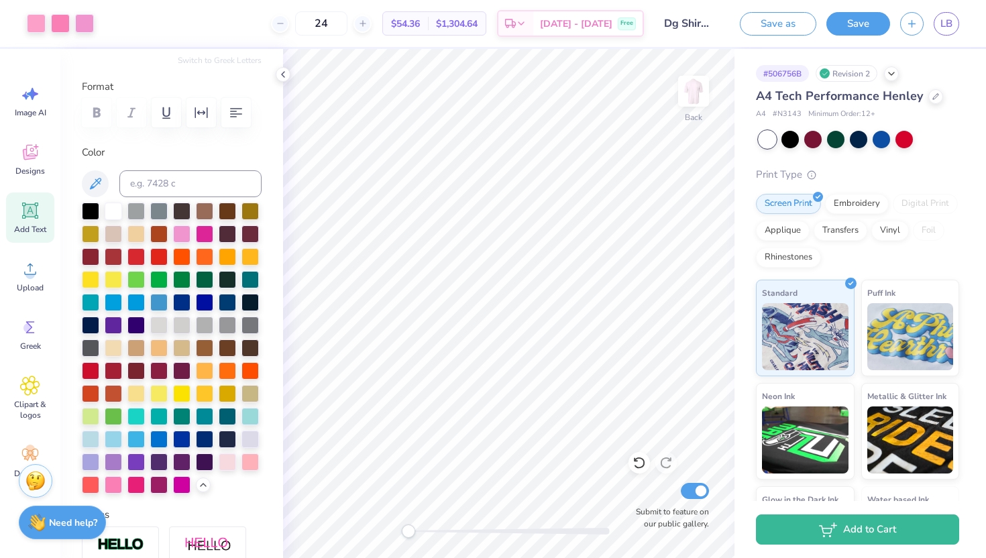
scroll to position [188, 0]
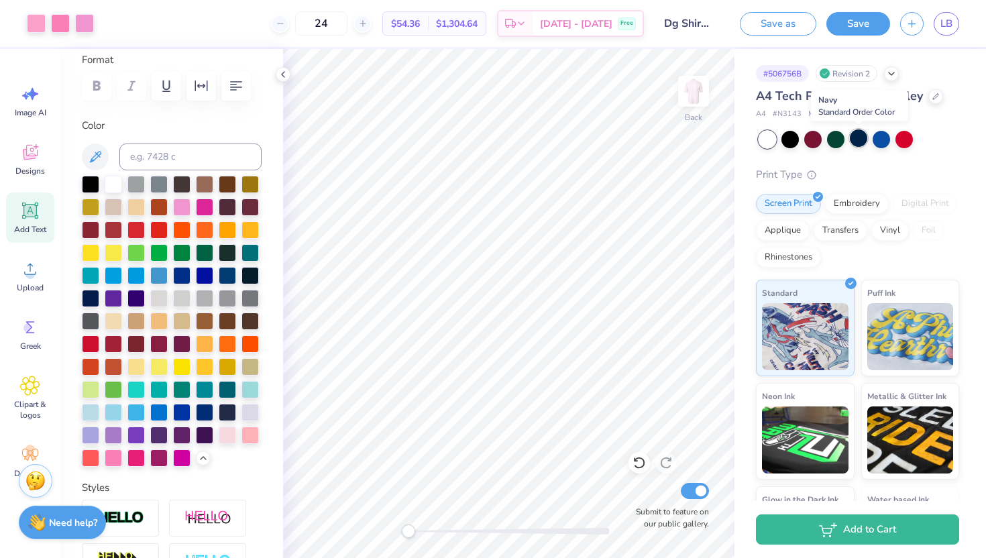
click at [858, 135] on div at bounding box center [858, 137] width 17 height 17
click at [788, 145] on div at bounding box center [789, 137] width 17 height 17
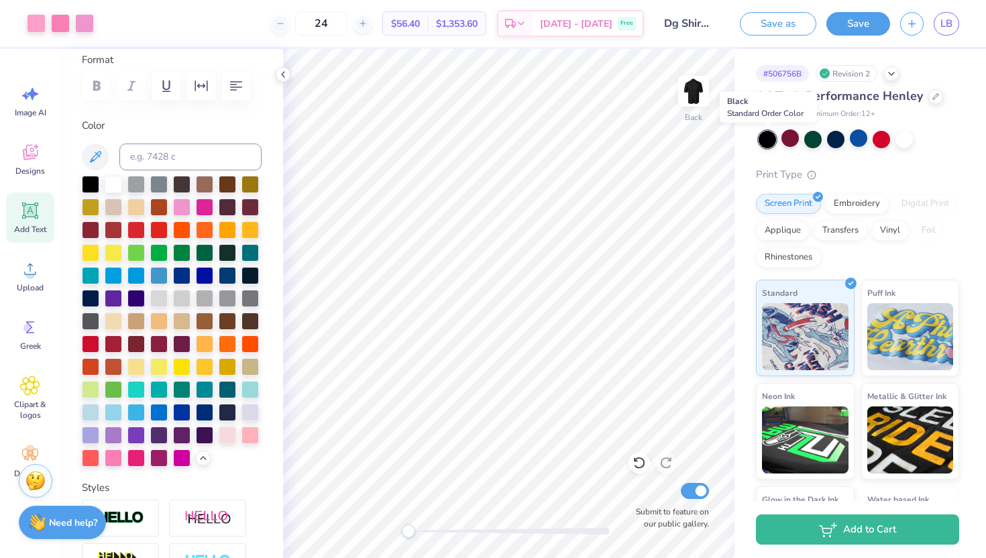
click at [763, 139] on div at bounding box center [767, 139] width 17 height 17
click at [834, 142] on div at bounding box center [835, 137] width 17 height 17
click at [907, 140] on div at bounding box center [903, 137] width 17 height 17
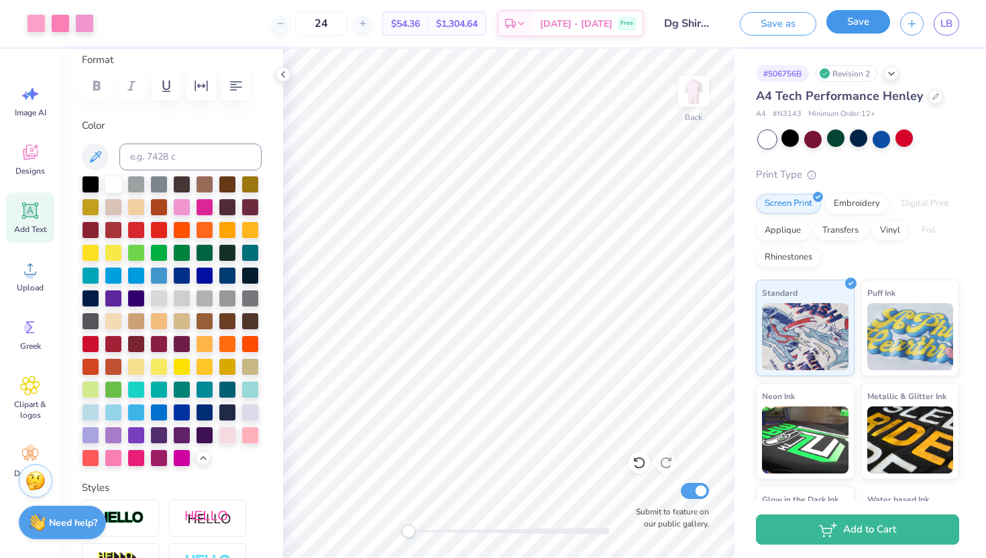
click at [861, 21] on button "Save" at bounding box center [858, 21] width 64 height 23
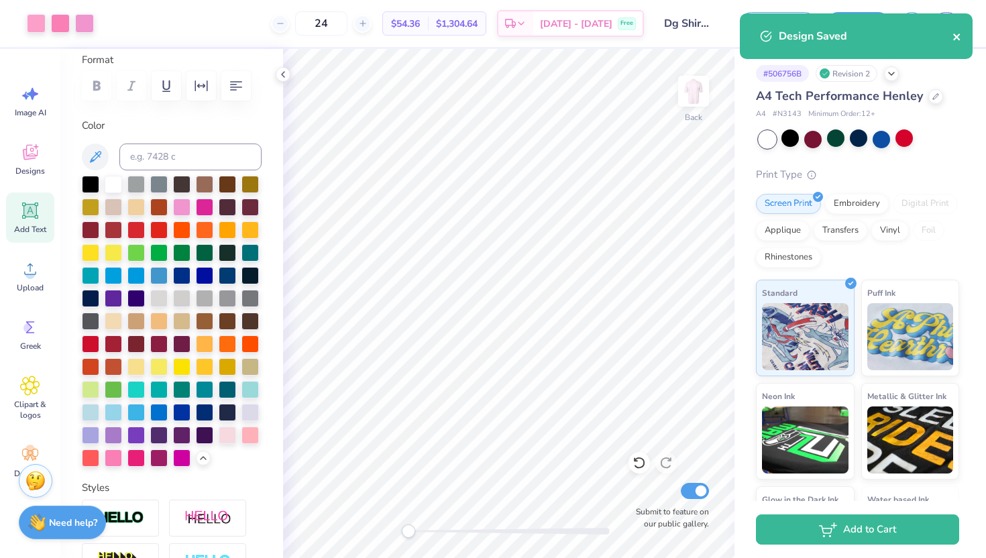
click at [957, 39] on icon "close" at bounding box center [956, 37] width 9 height 11
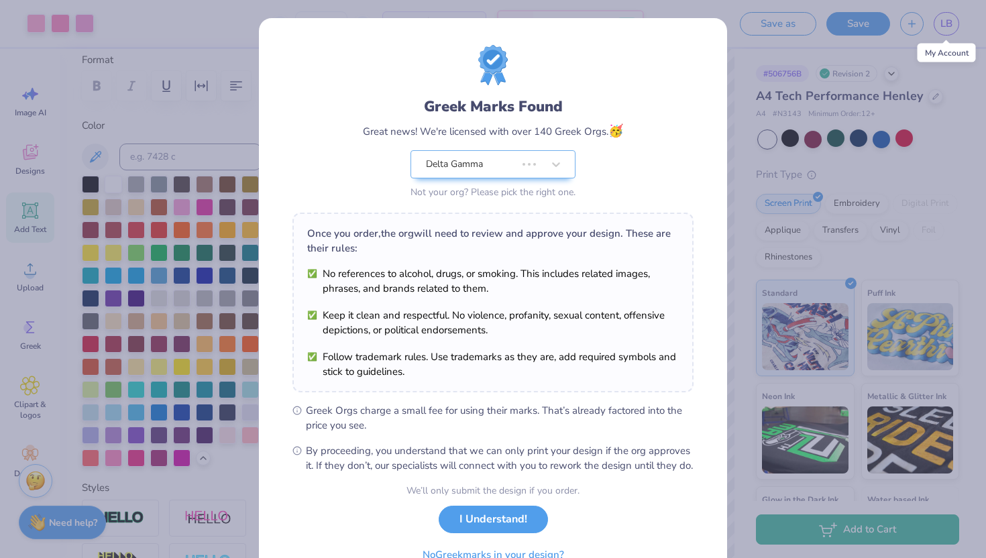
click at [945, 23] on div "Greek Marks Found Great news! We're licensed with over 140 Greek Orgs. 🥳 Delta …" at bounding box center [493, 279] width 986 height 558
click at [494, 527] on button "I Understand!" at bounding box center [493, 515] width 109 height 27
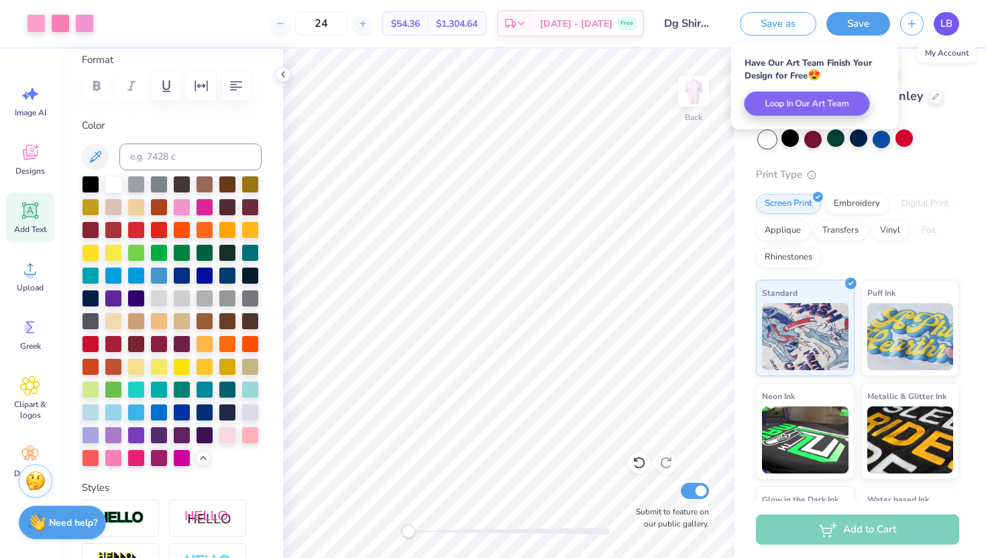
click at [940, 34] on div "LB" at bounding box center [946, 23] width 25 height 23
click at [940, 28] on span "LB" at bounding box center [946, 23] width 12 height 15
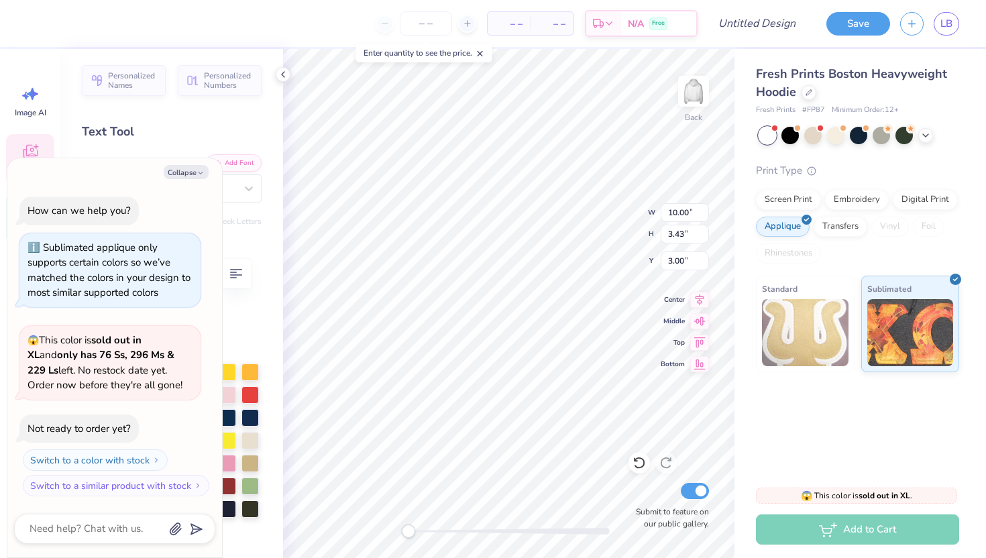
type textarea "x"
type textarea "187"
type textarea "x"
type textarea "1873"
type textarea "x"
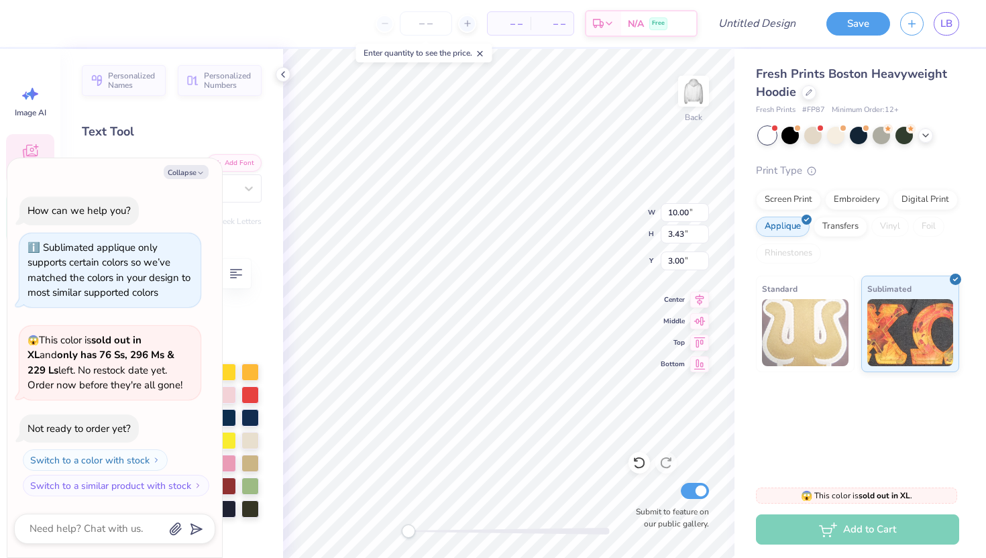
type input "5.56"
type input "0.46"
type input "6.75"
type textarea "x"
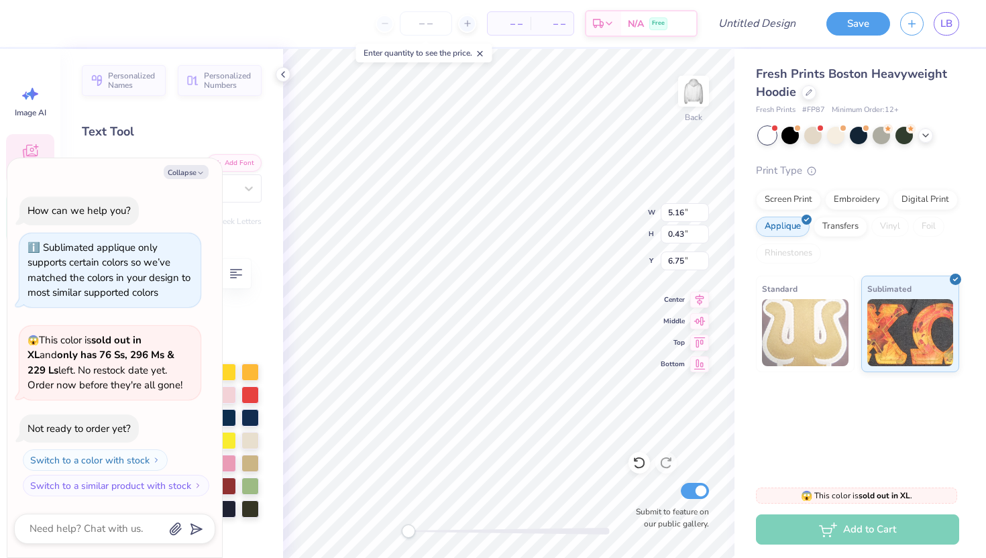
scroll to position [0, 1]
type textarea "G"
type textarea "x"
type textarea "D"
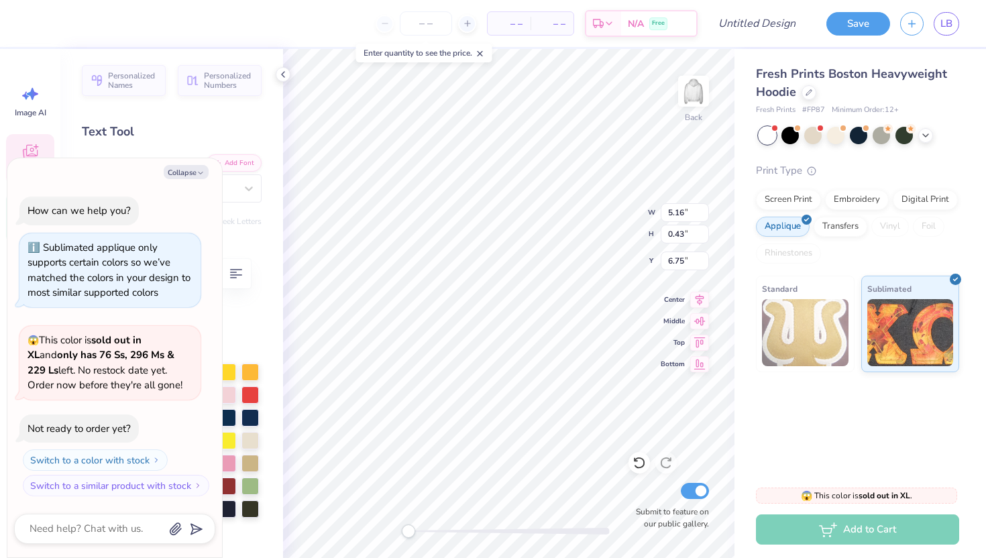
type textarea "x"
type textarea "De"
type textarea "x"
type textarea "Del"
type textarea "x"
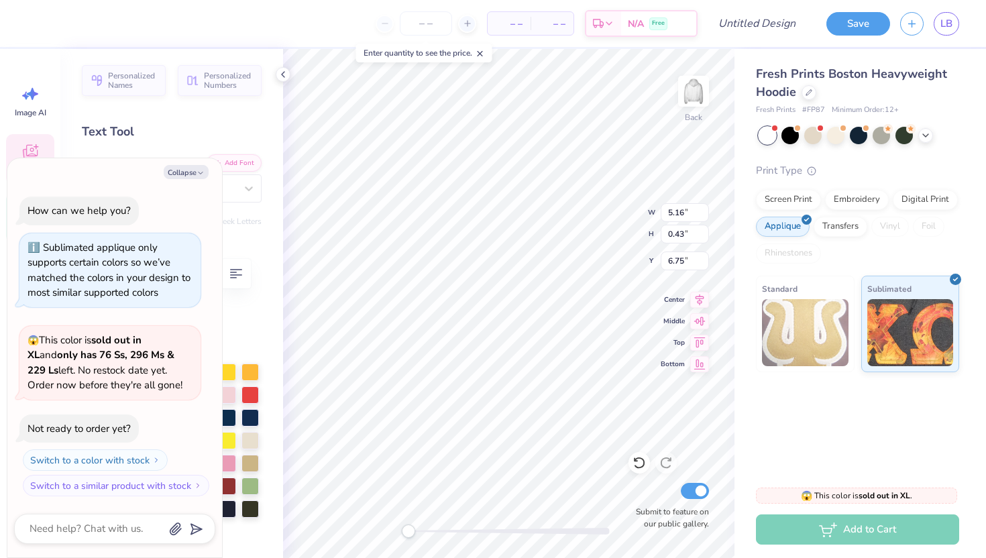
type textarea "De"
type textarea "x"
type textarea "D"
type textarea "x"
